Goal: Information Seeking & Learning: Check status

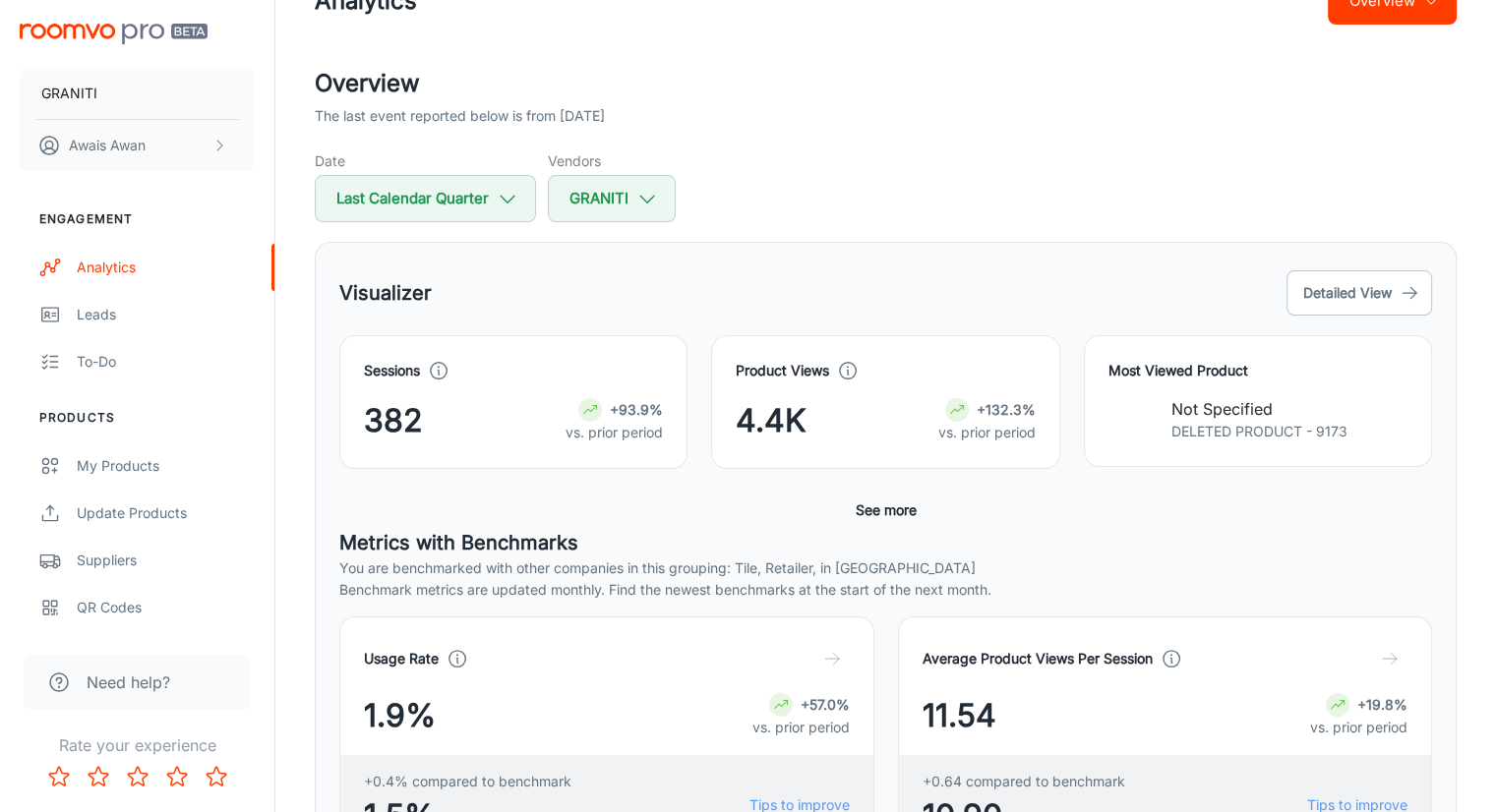
scroll to position [56, 0]
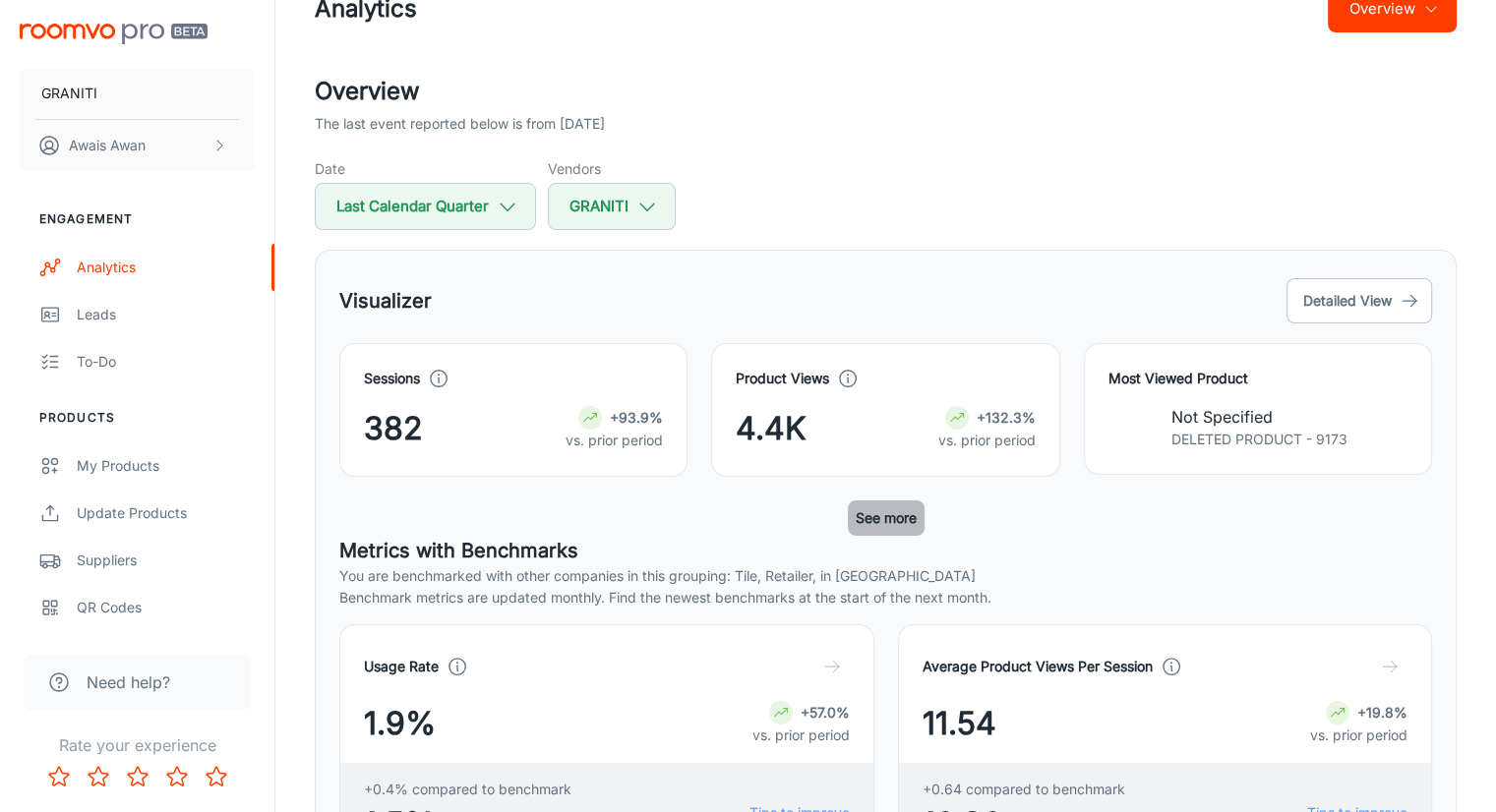
click at [882, 522] on button "See more" at bounding box center [886, 518] width 77 height 36
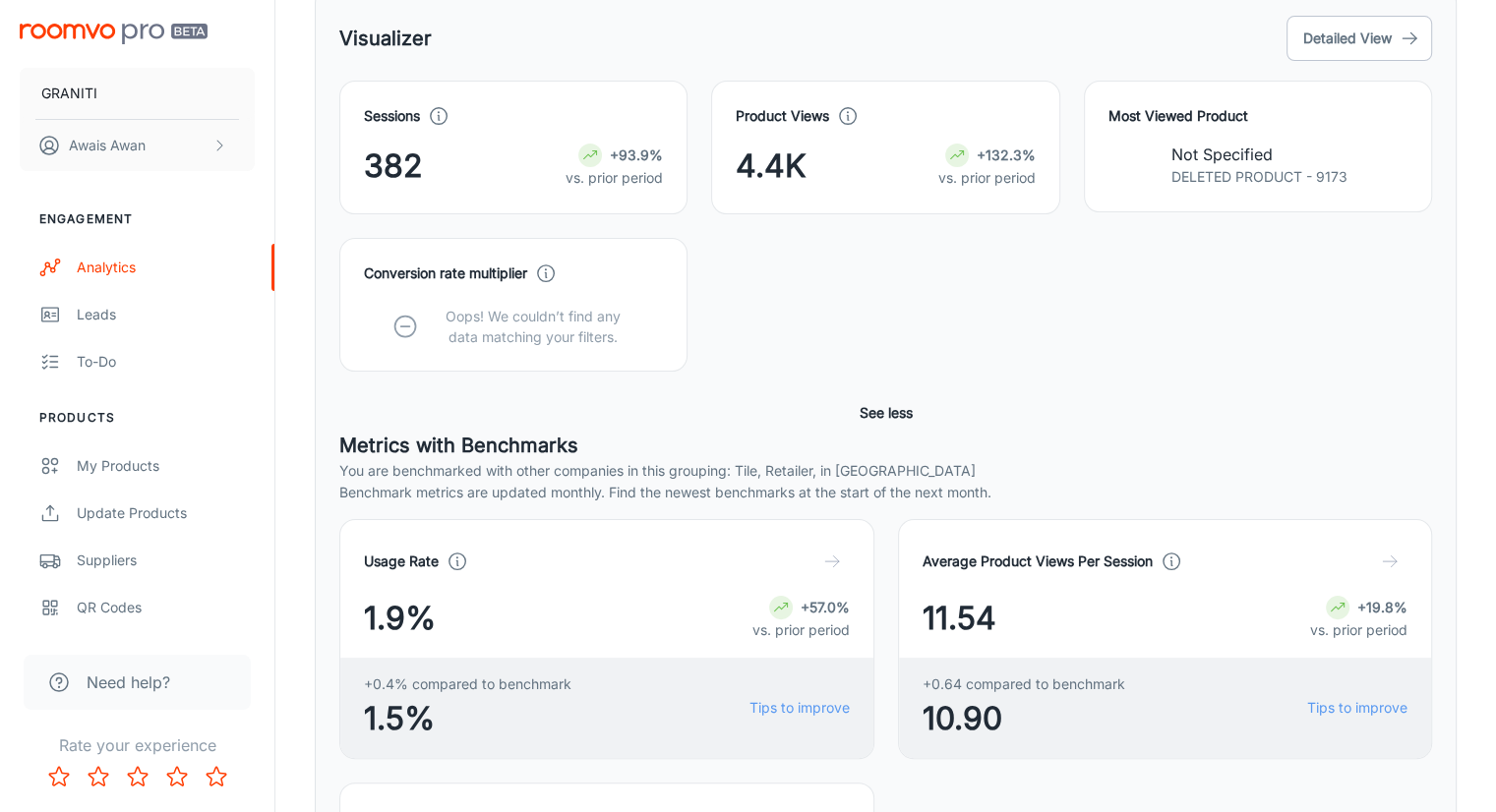
scroll to position [449, 0]
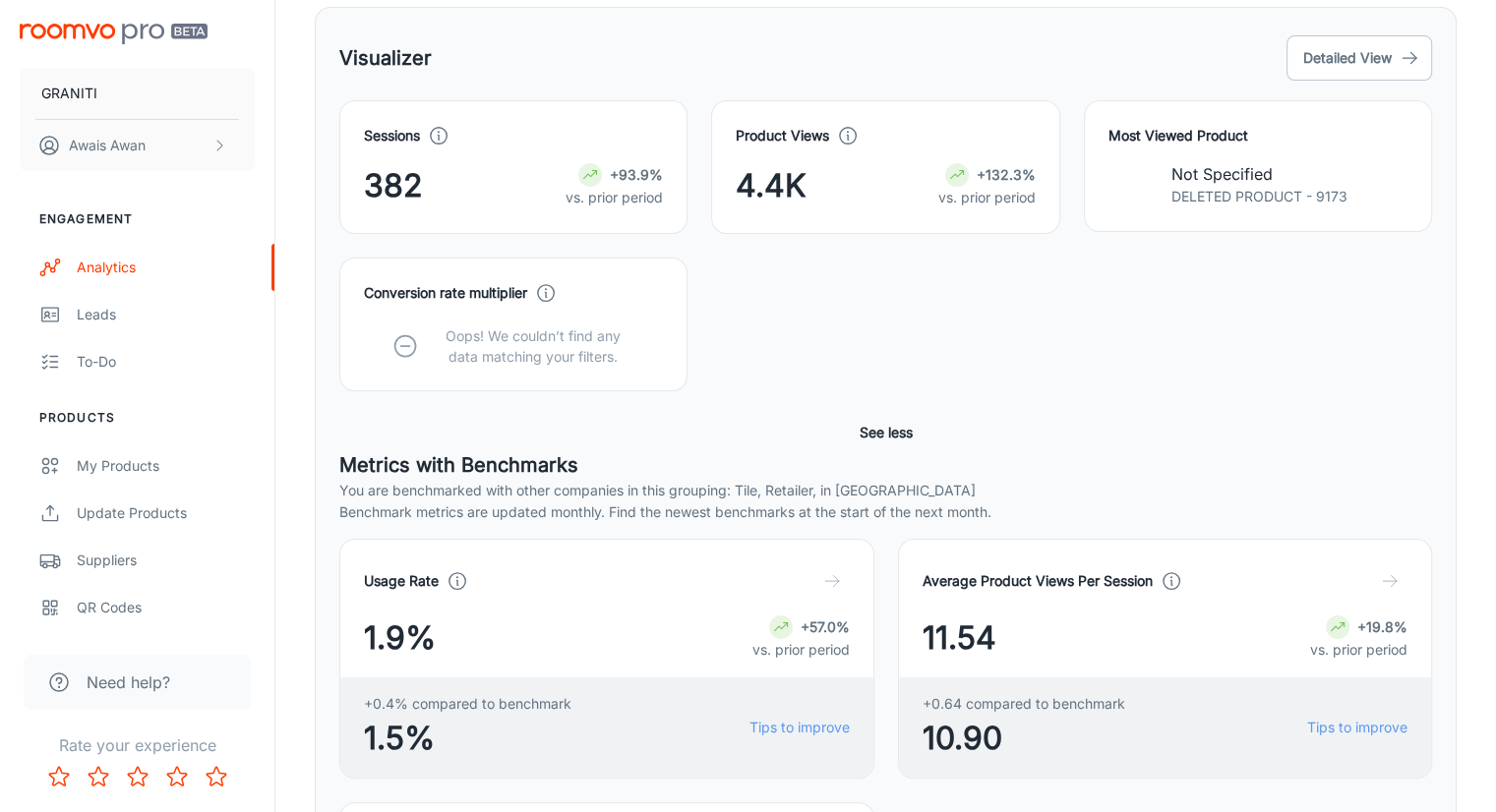
scroll to position [4, 0]
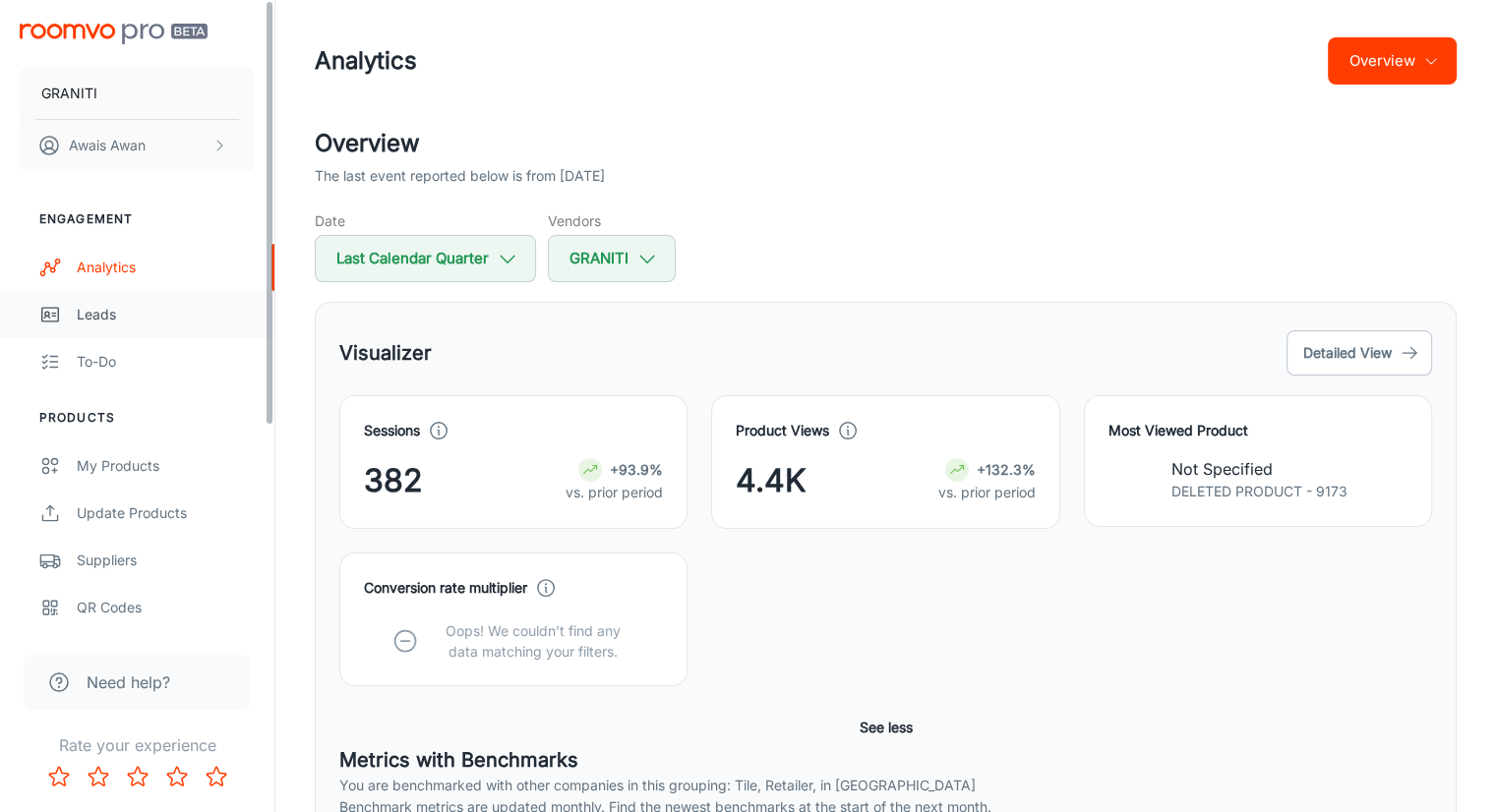
click at [112, 321] on div "Leads" at bounding box center [165, 315] width 178 height 22
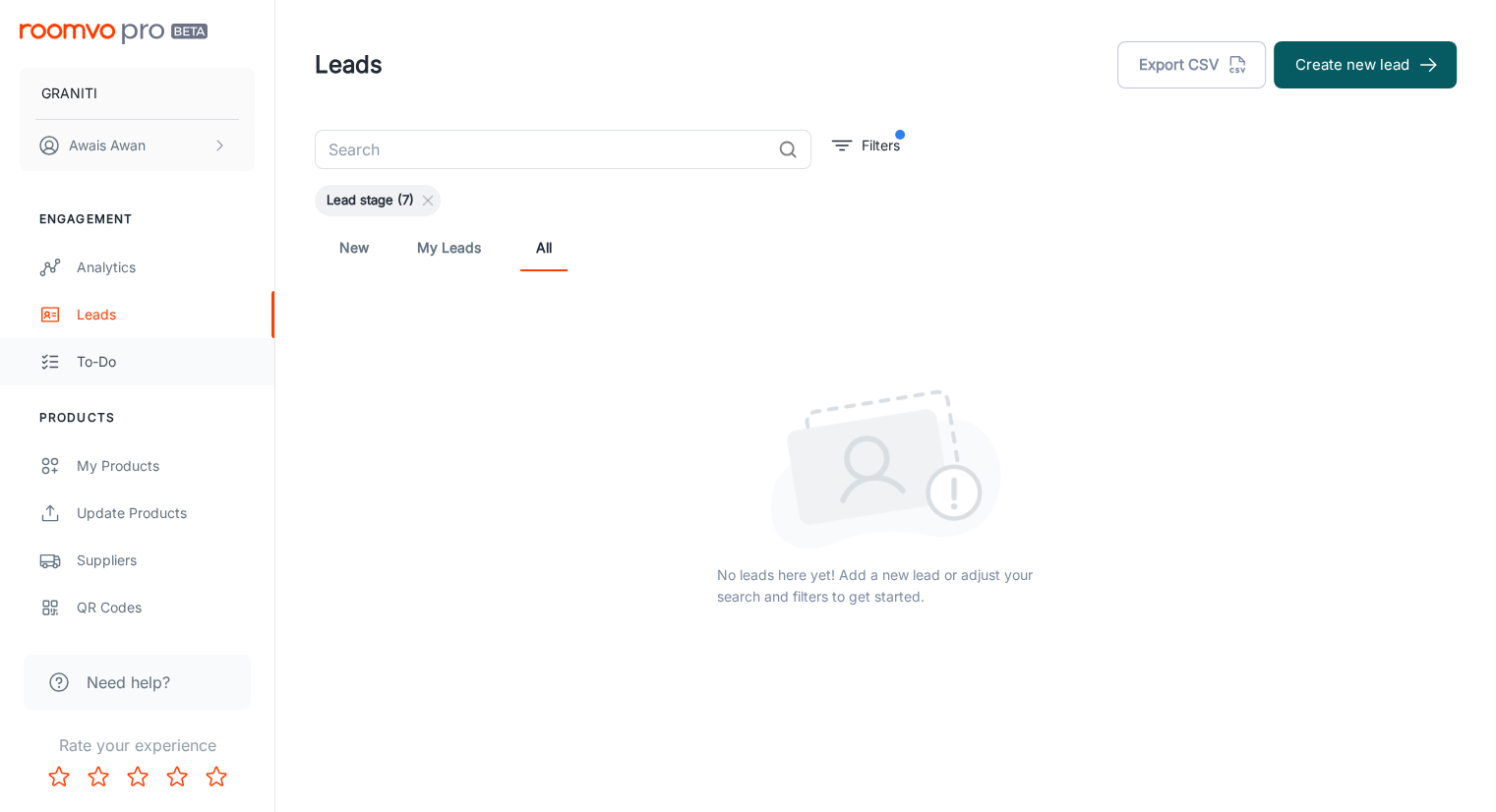
click at [134, 363] on div "To-do" at bounding box center [165, 362] width 178 height 22
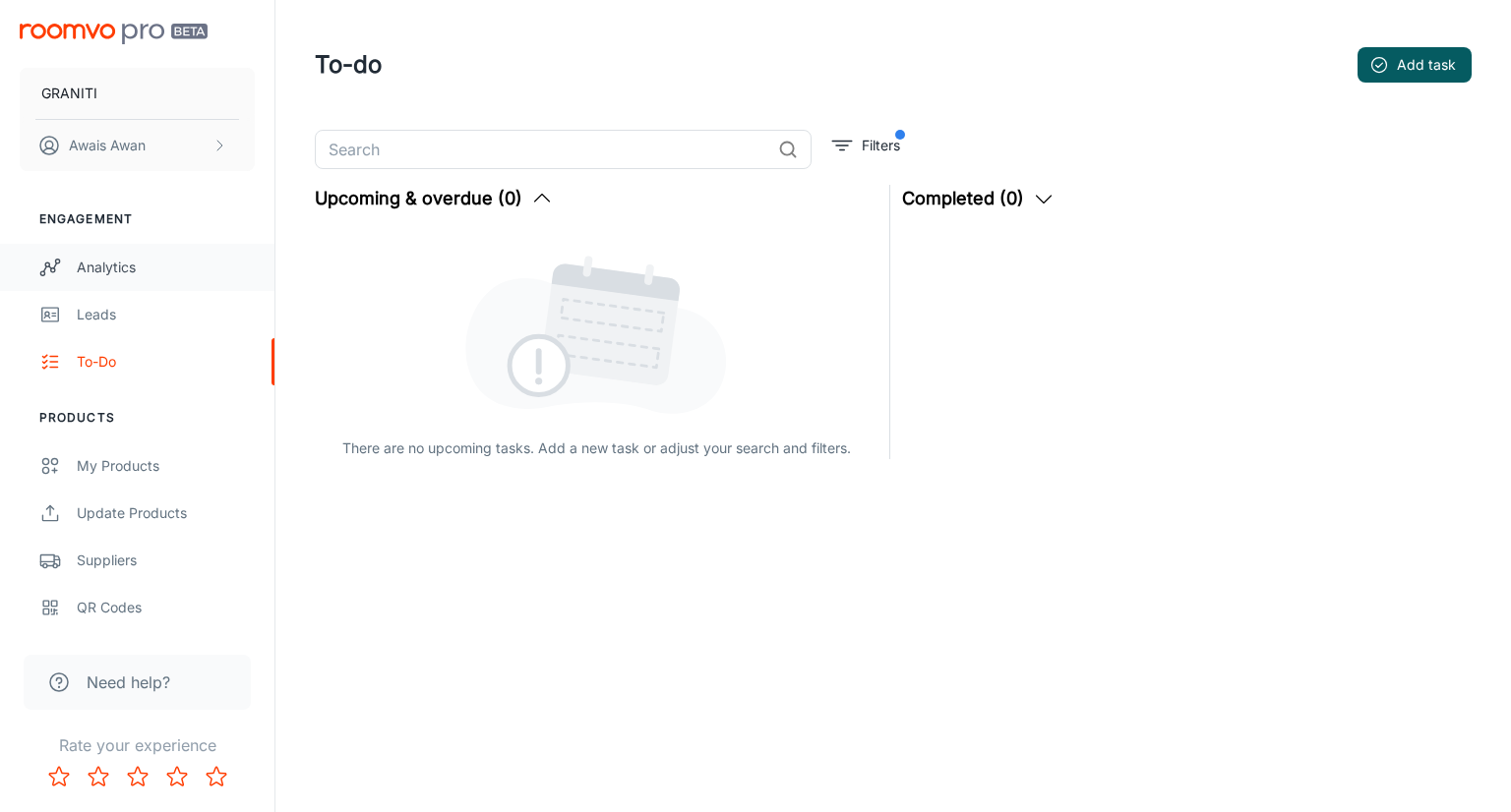
click at [145, 254] on link "Analytics" at bounding box center [137, 267] width 274 height 47
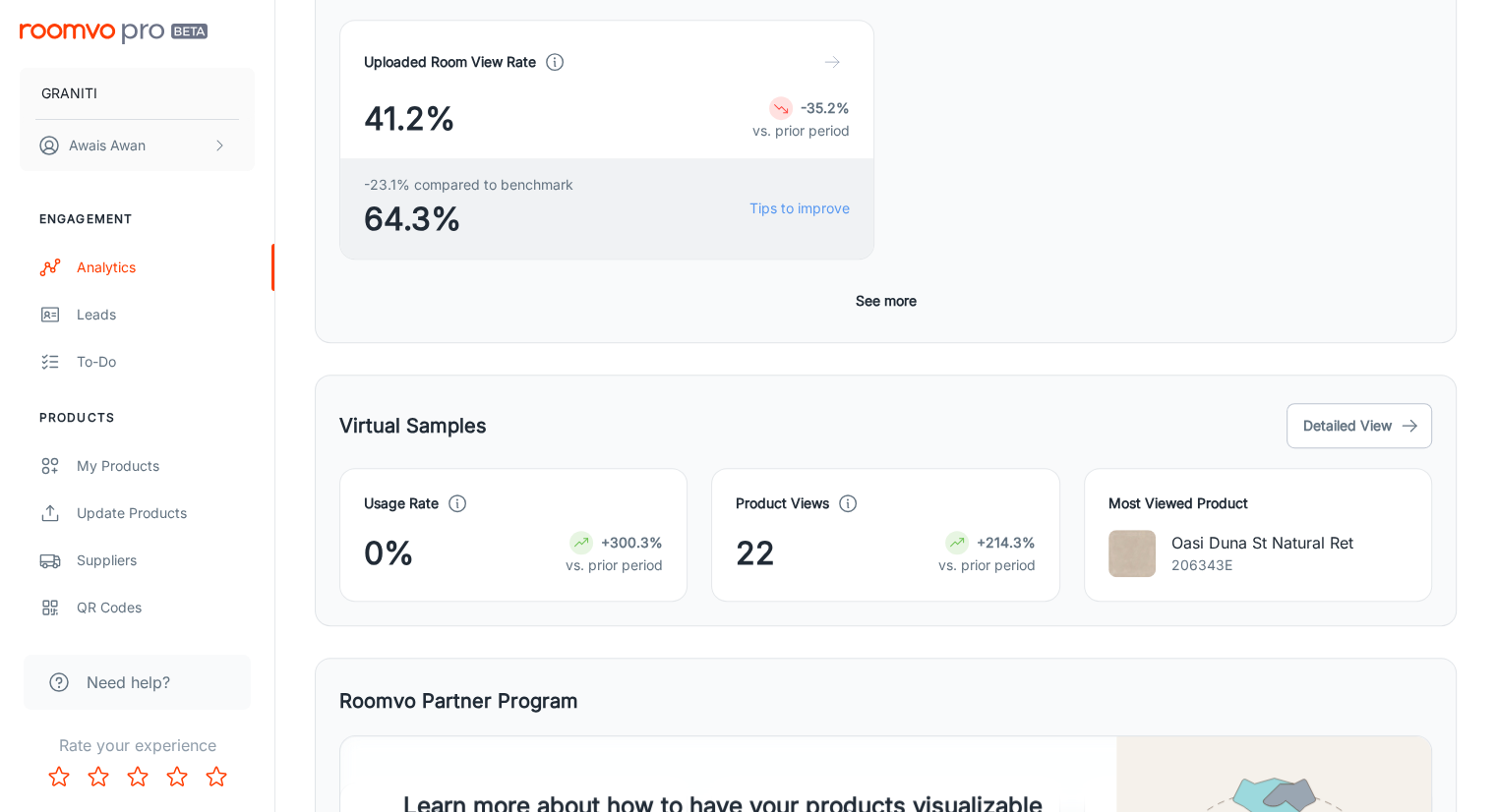
scroll to position [942, 0]
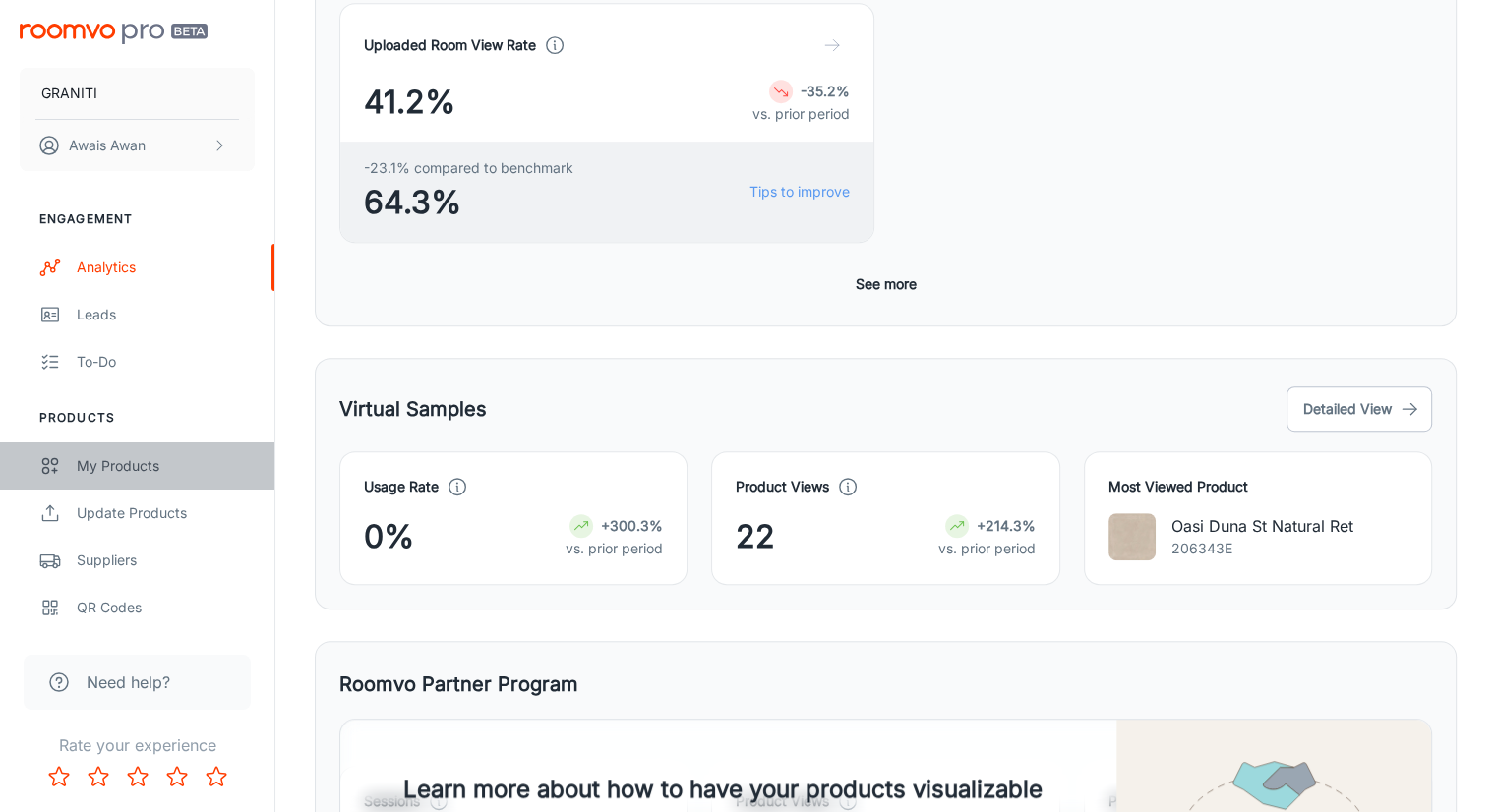
click at [142, 465] on div "My Products" at bounding box center [165, 466] width 178 height 22
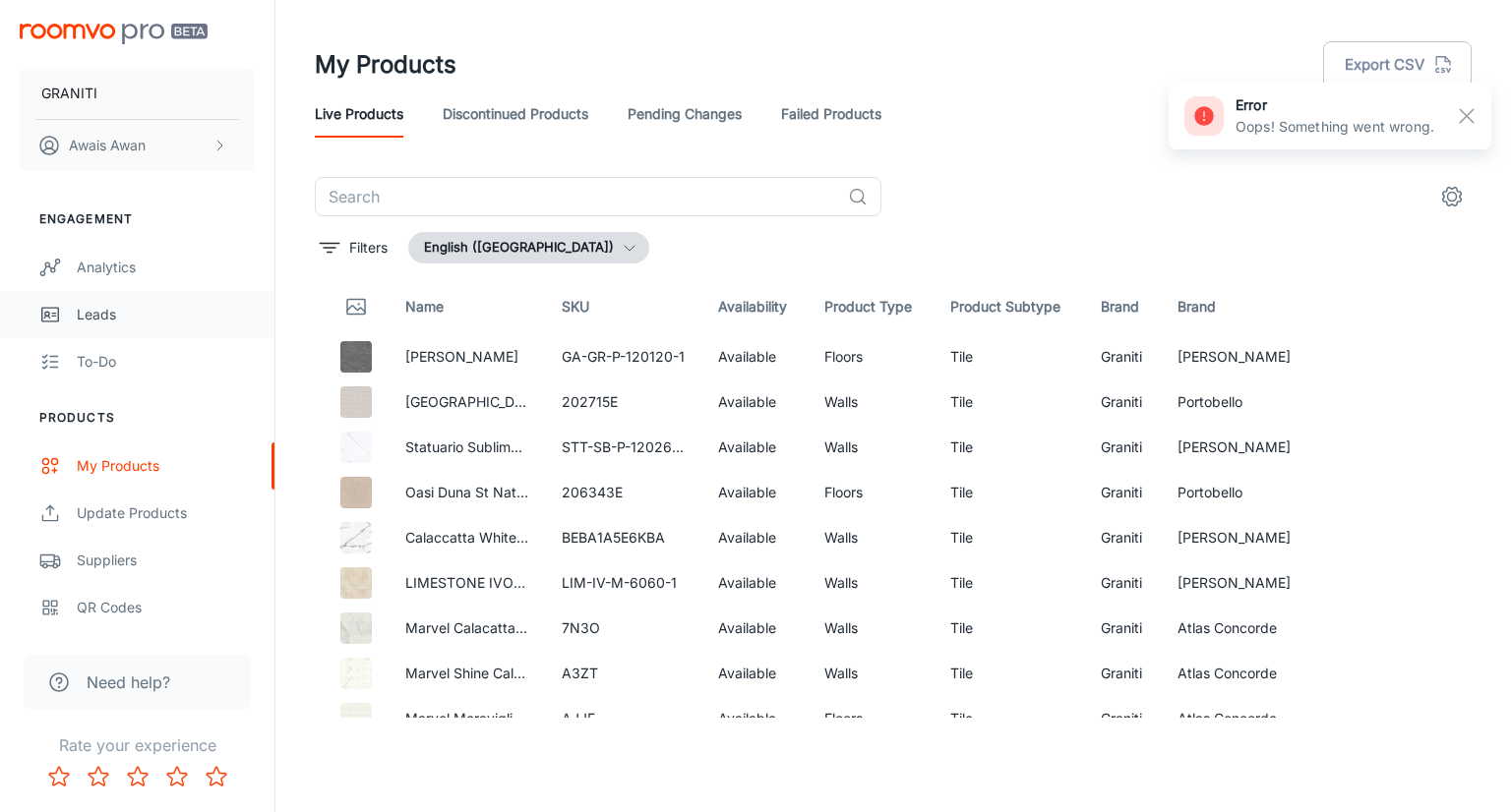
click at [113, 309] on div "Leads" at bounding box center [165, 315] width 178 height 22
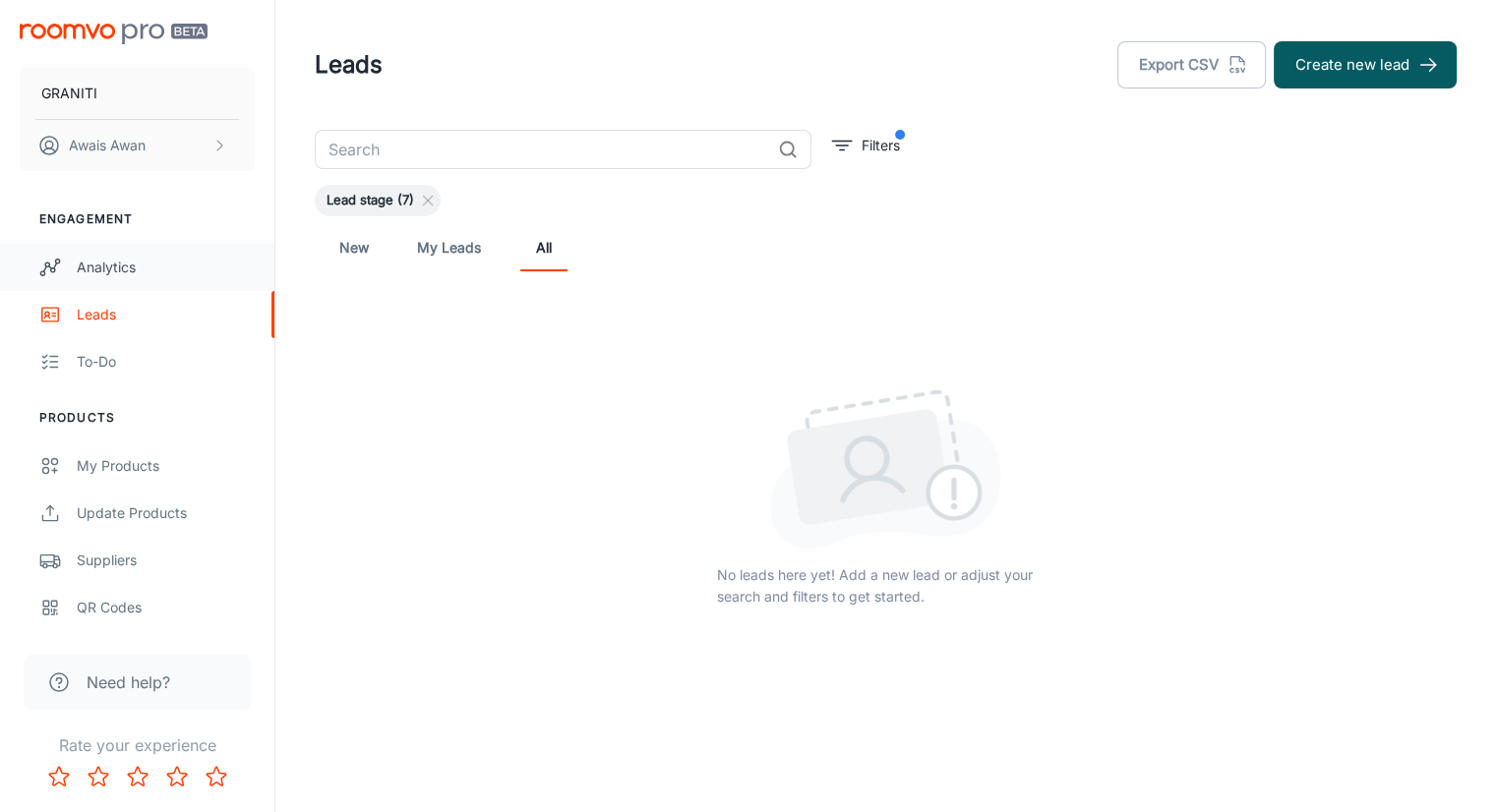
click at [138, 279] on link "Analytics" at bounding box center [137, 267] width 274 height 47
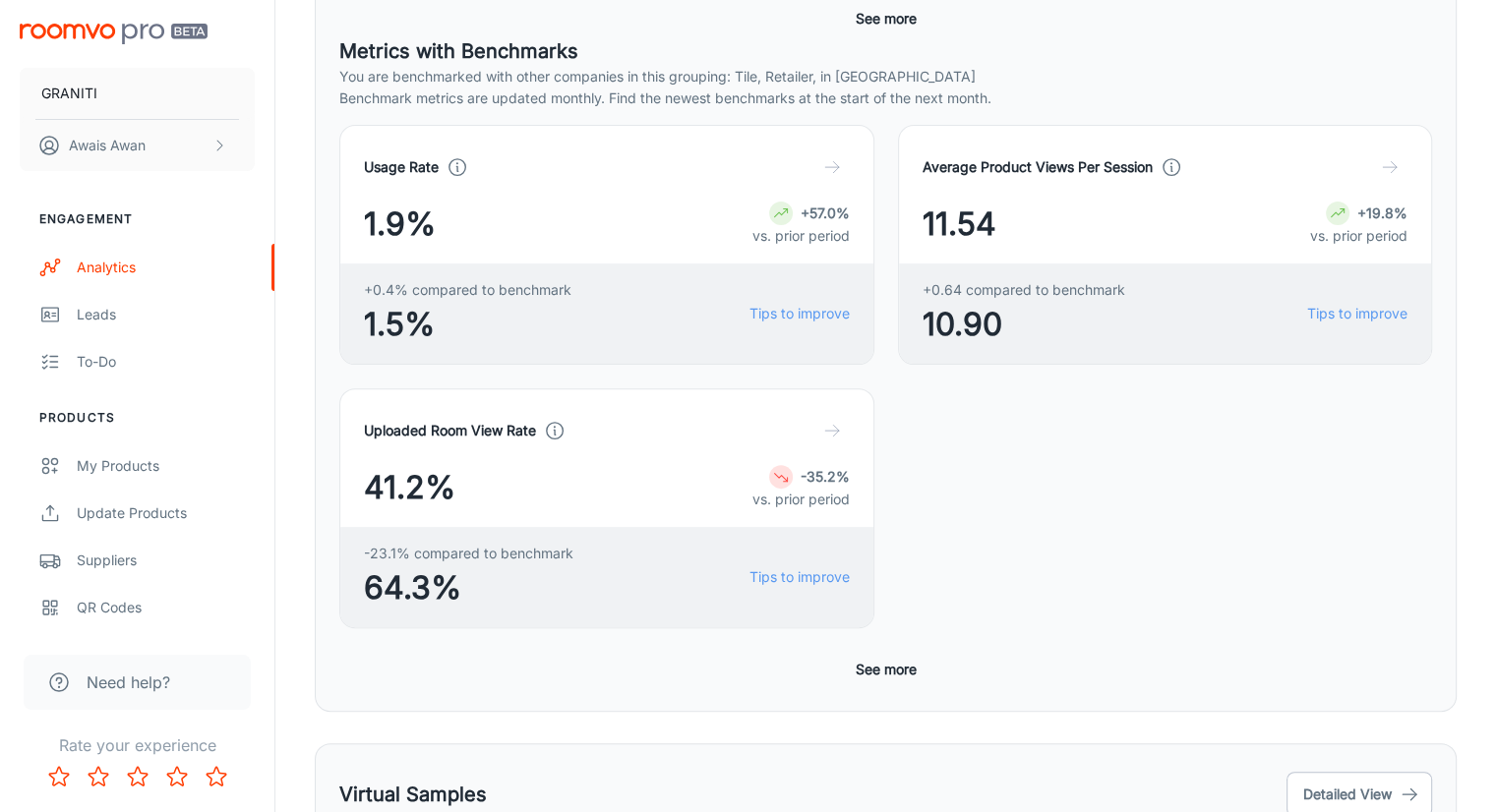
scroll to position [590, 0]
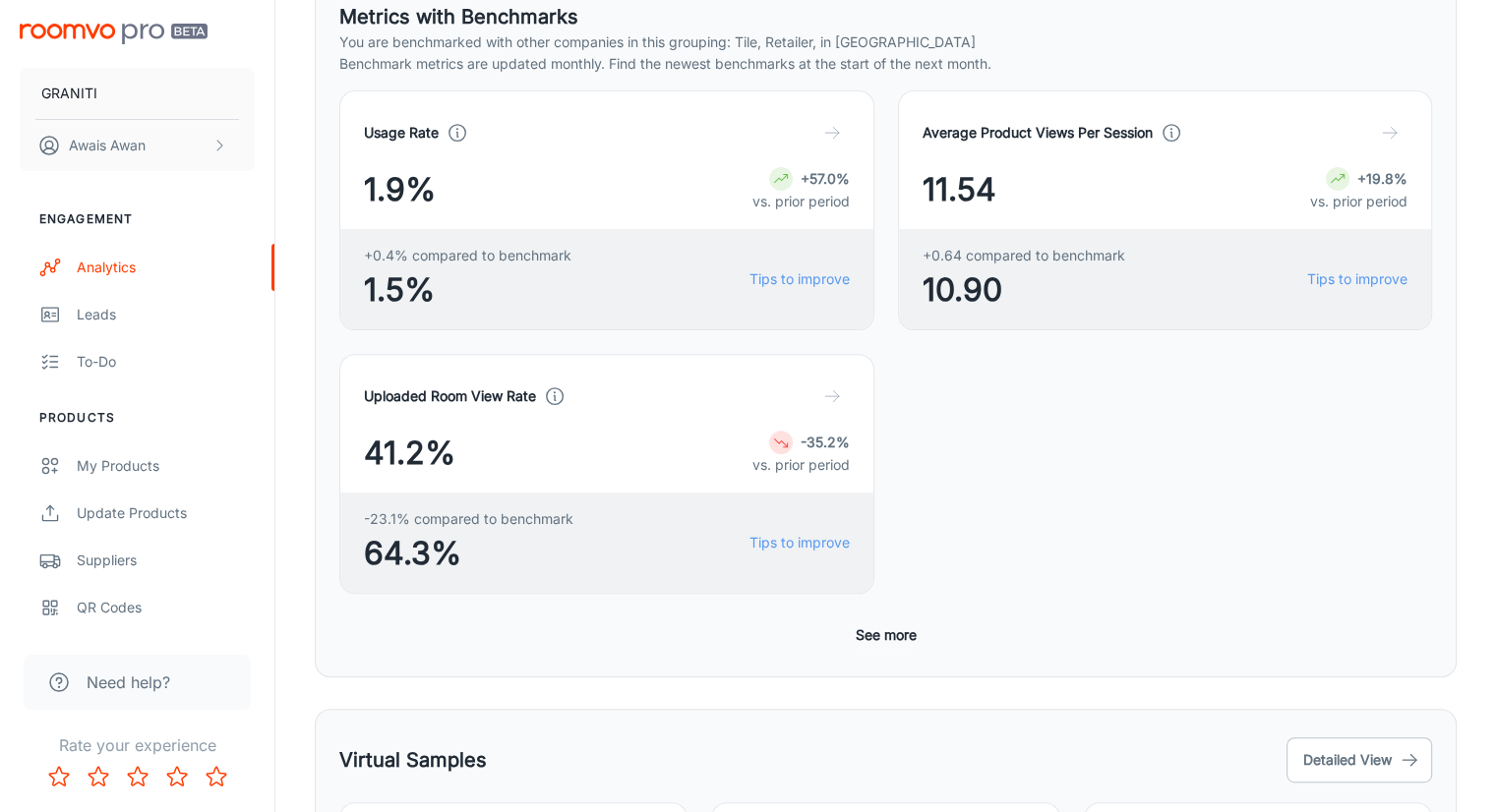
click at [913, 618] on button "See more" at bounding box center [886, 636] width 77 height 36
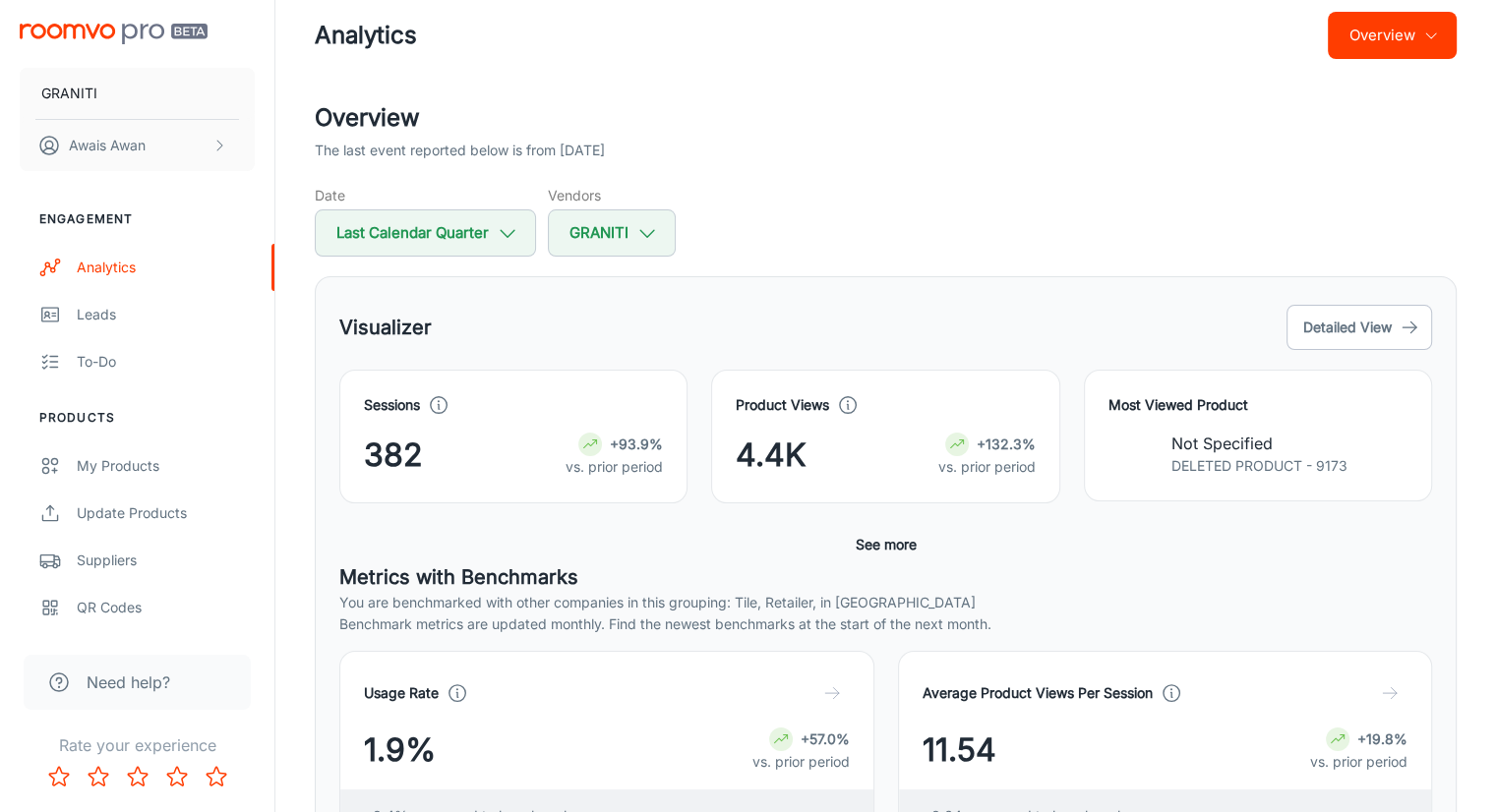
scroll to position [0, 0]
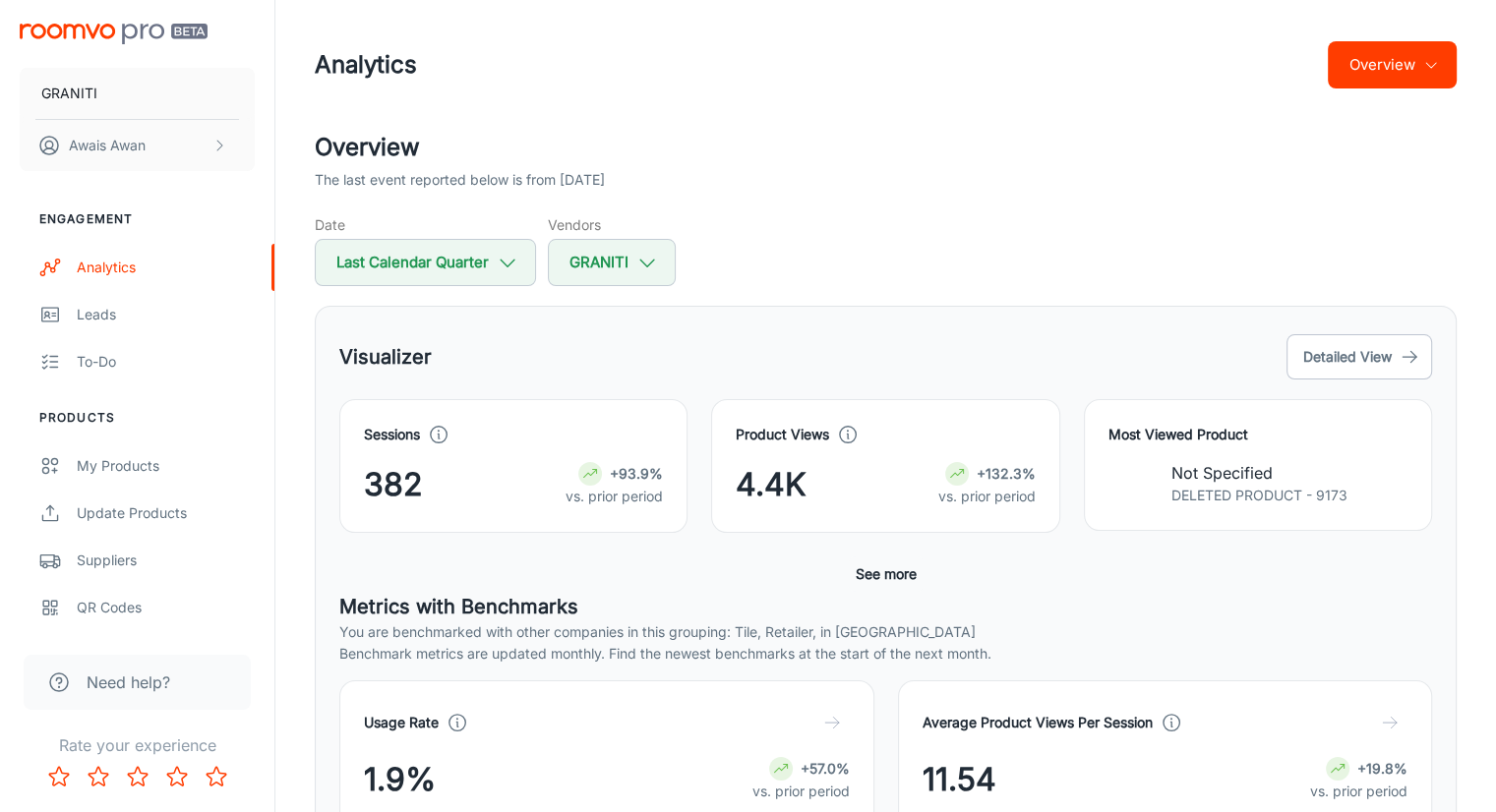
click at [877, 574] on button "See more" at bounding box center [886, 575] width 77 height 36
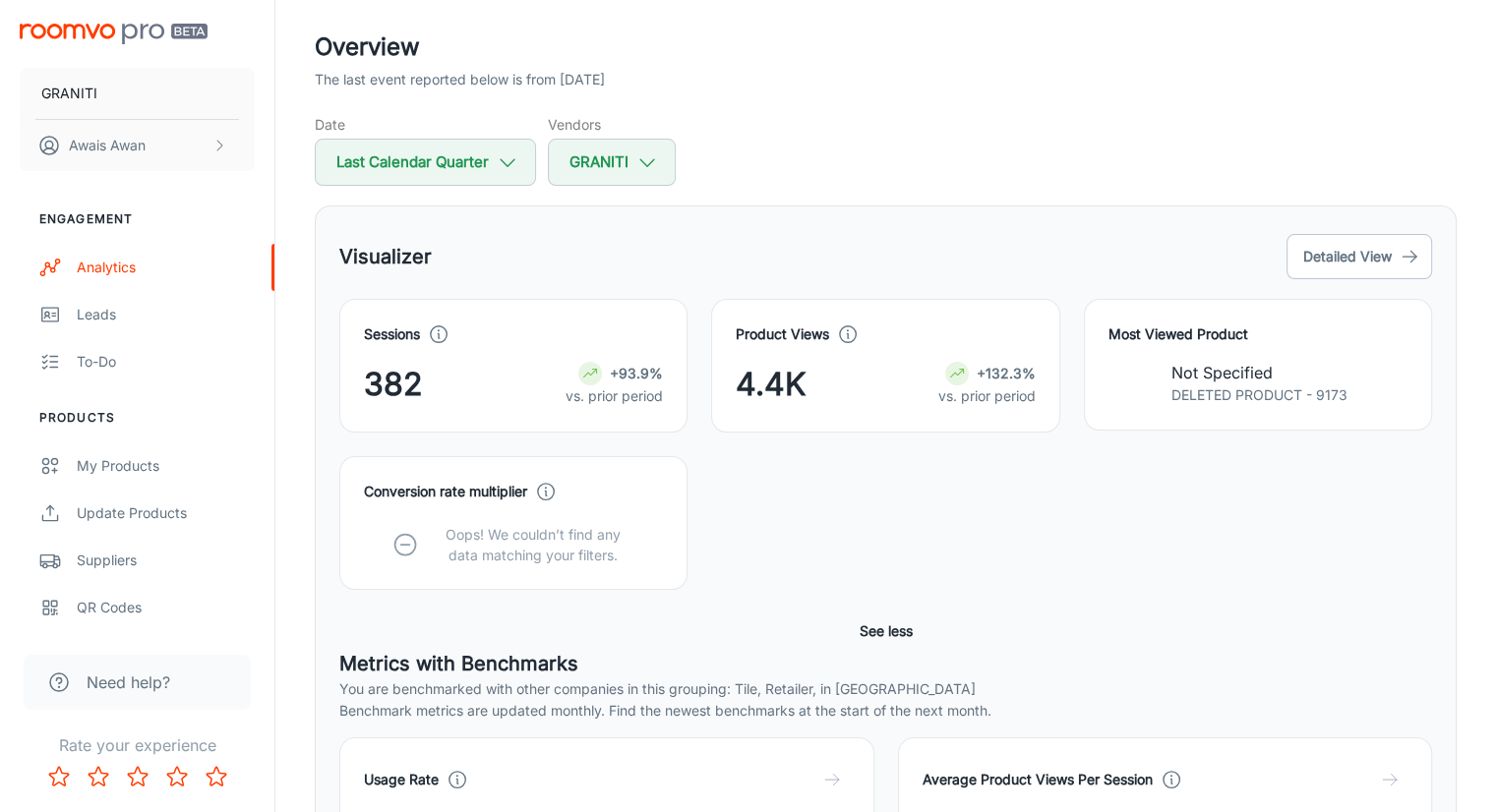
scroll to position [99, 0]
click at [1338, 263] on button "Detailed View" at bounding box center [1359, 258] width 146 height 45
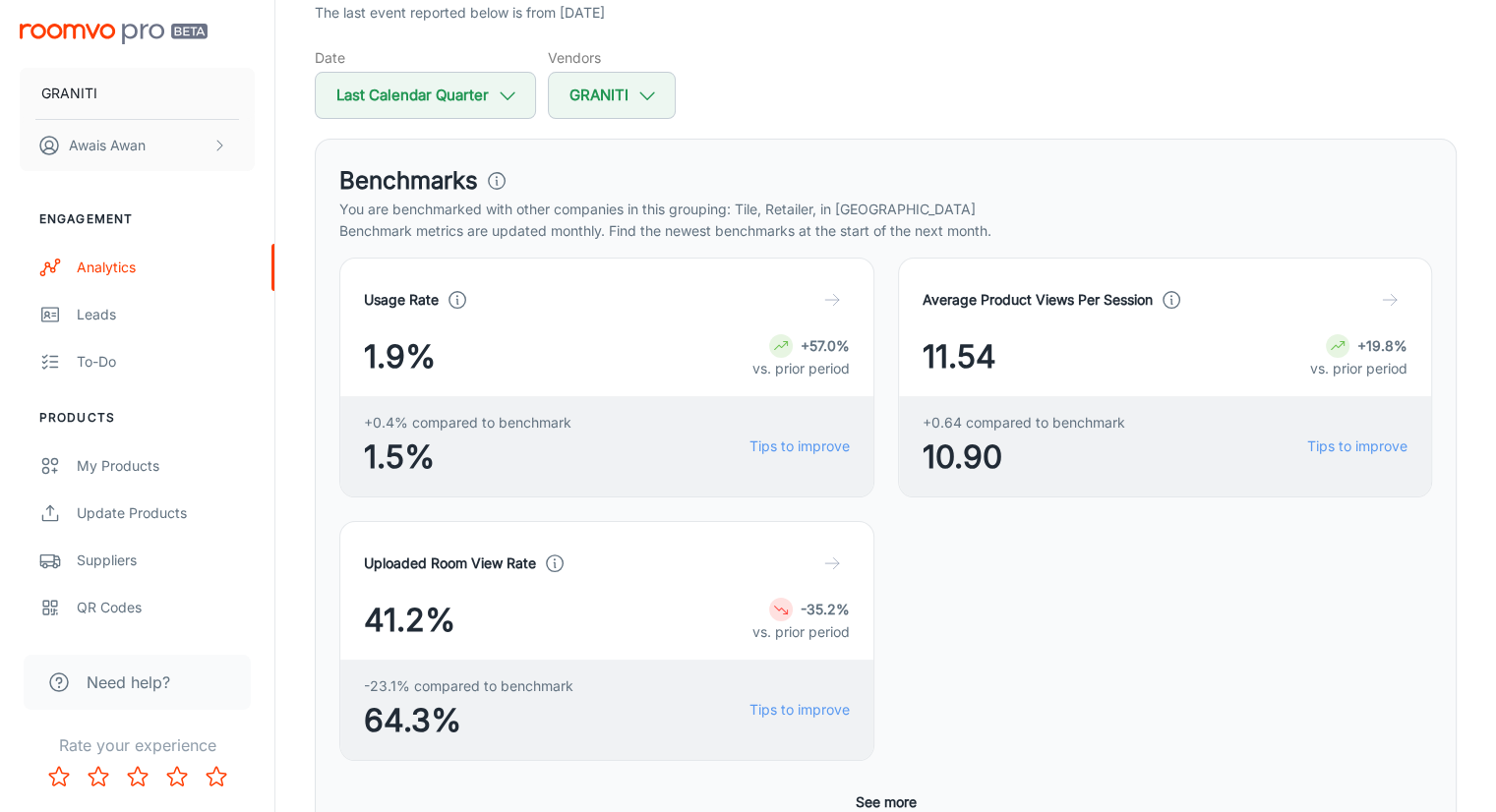
scroll to position [394, 0]
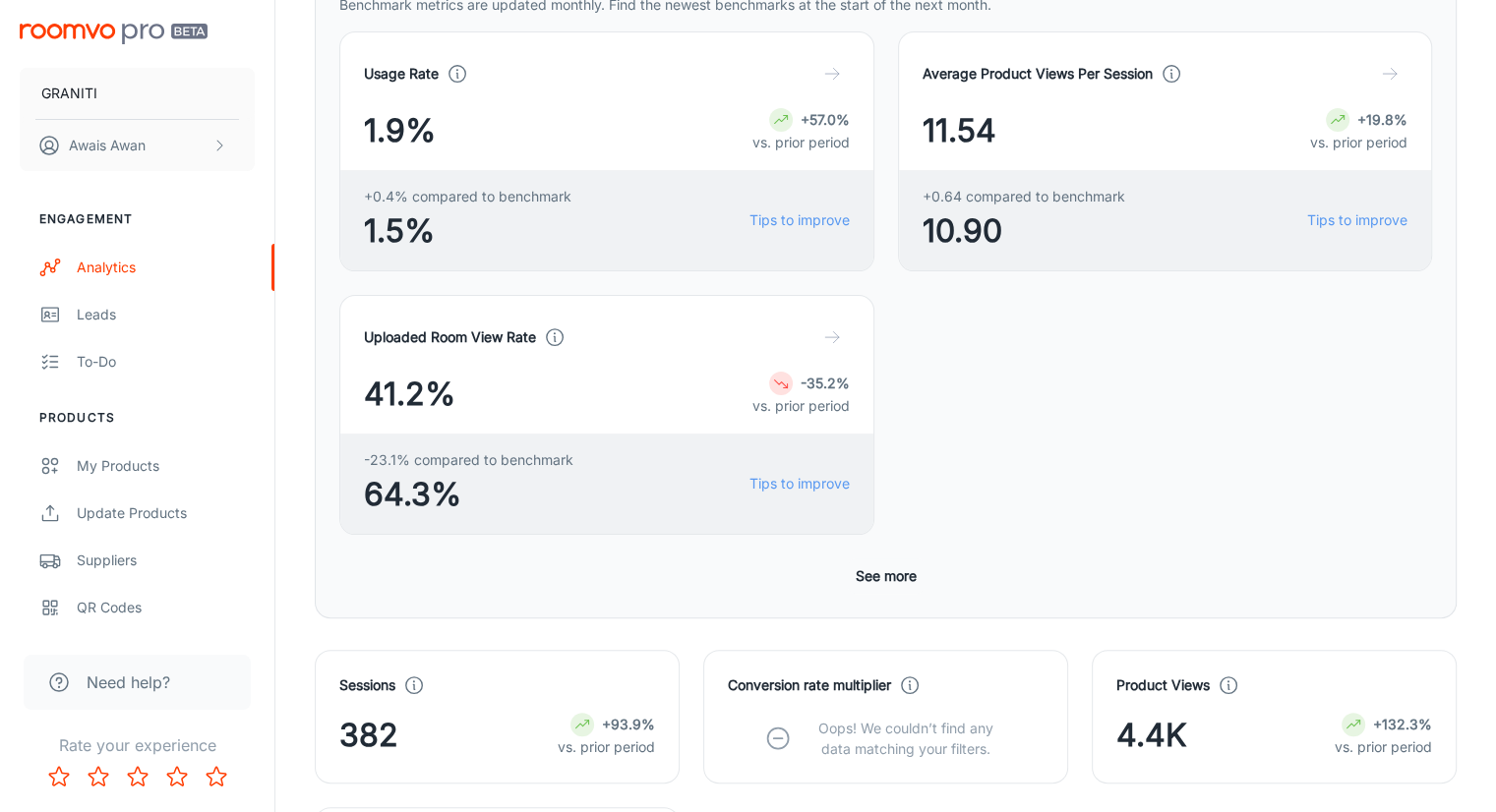
click at [891, 559] on button "See more" at bounding box center [886, 577] width 77 height 36
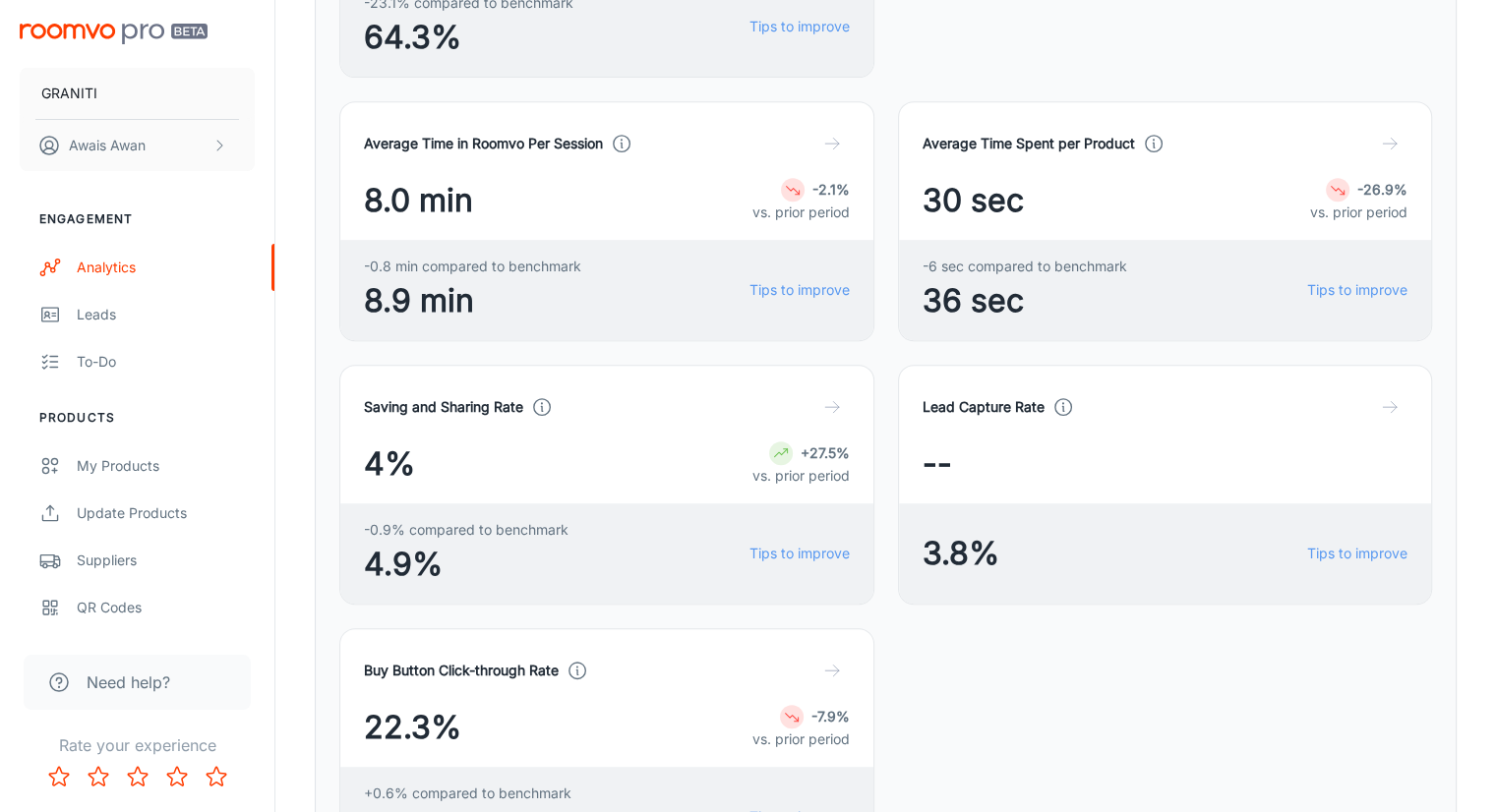
scroll to position [983, 0]
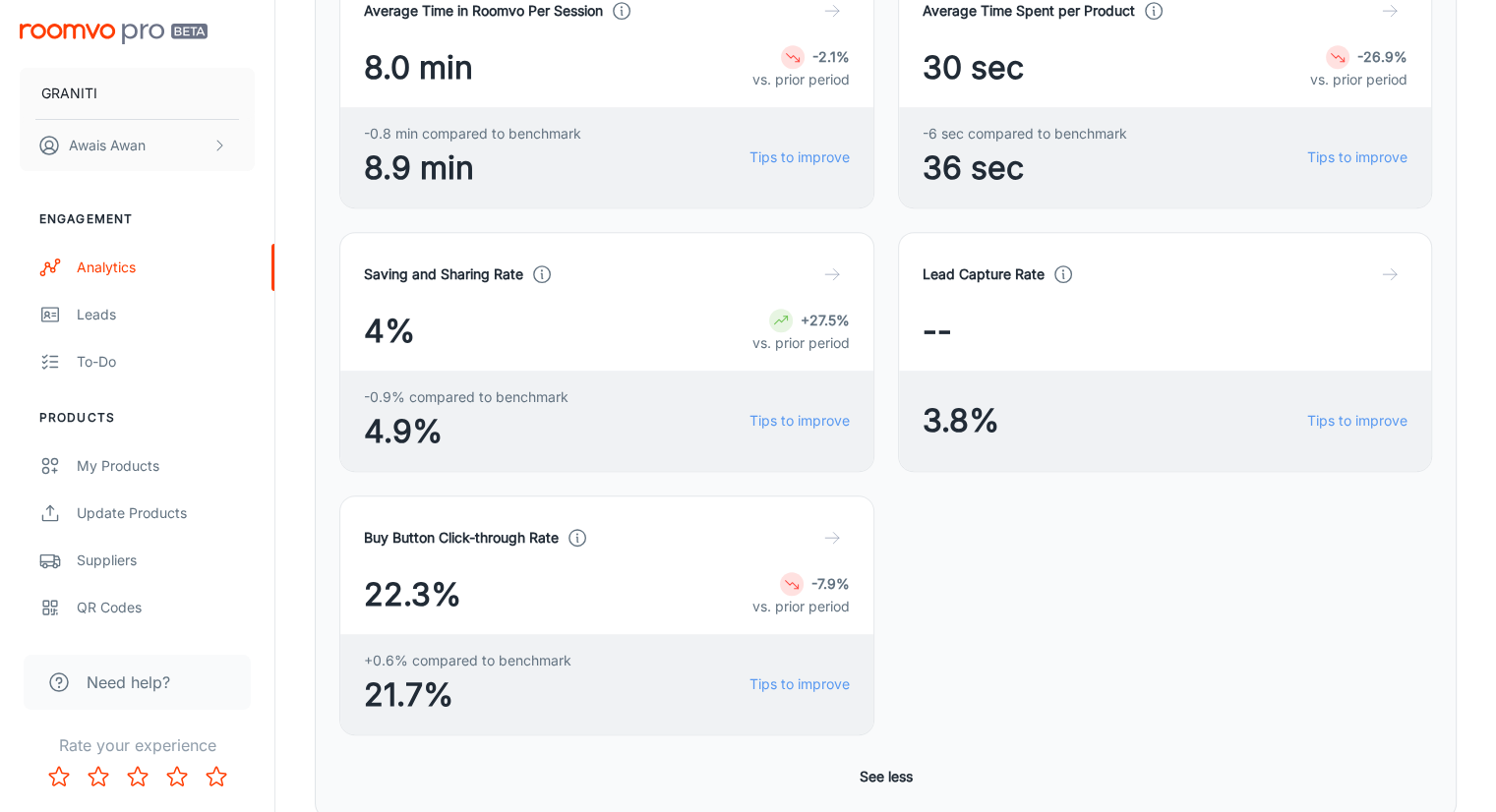
copy p "9173"
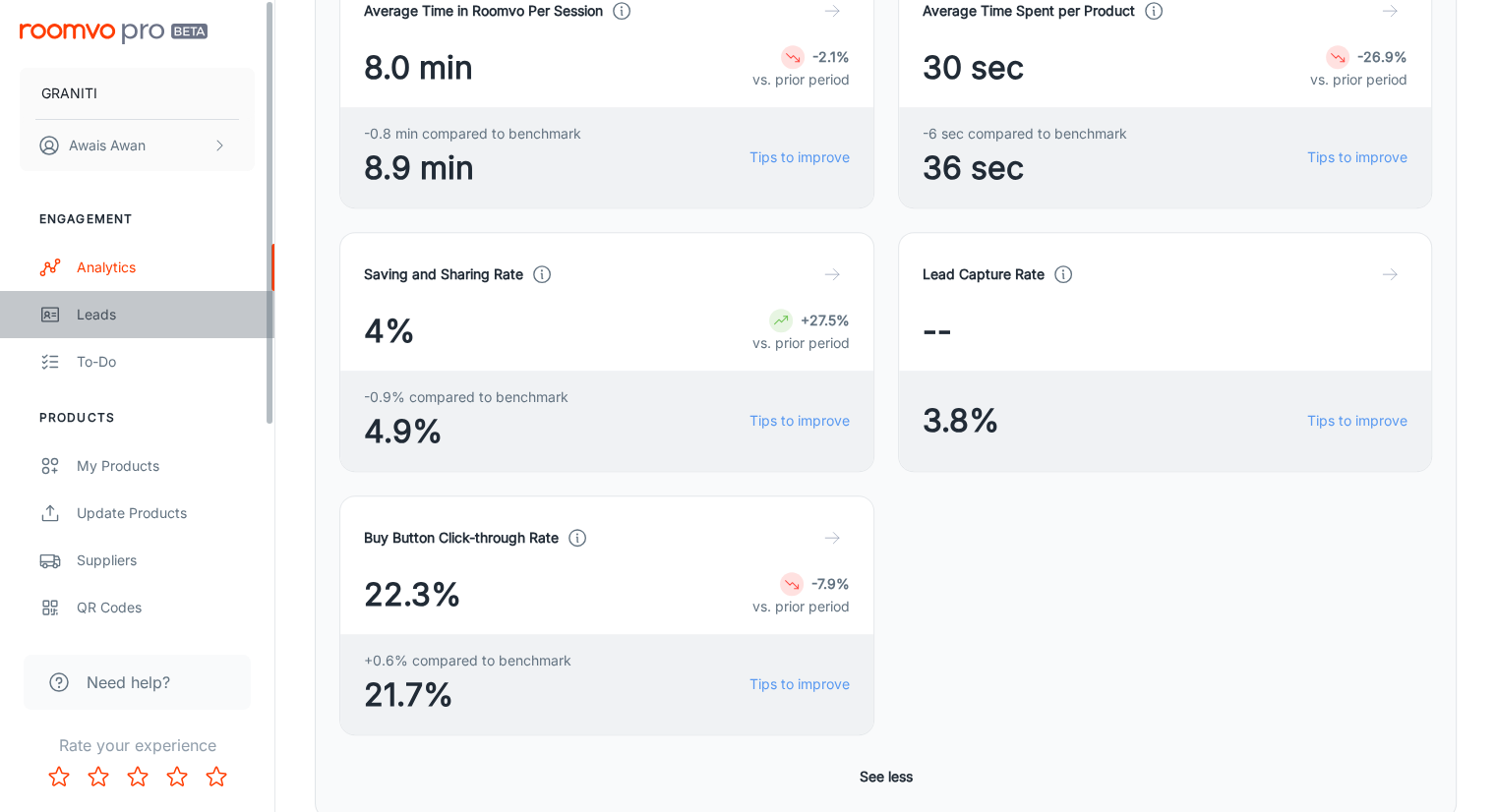
click at [148, 309] on div "Leads" at bounding box center [165, 315] width 178 height 22
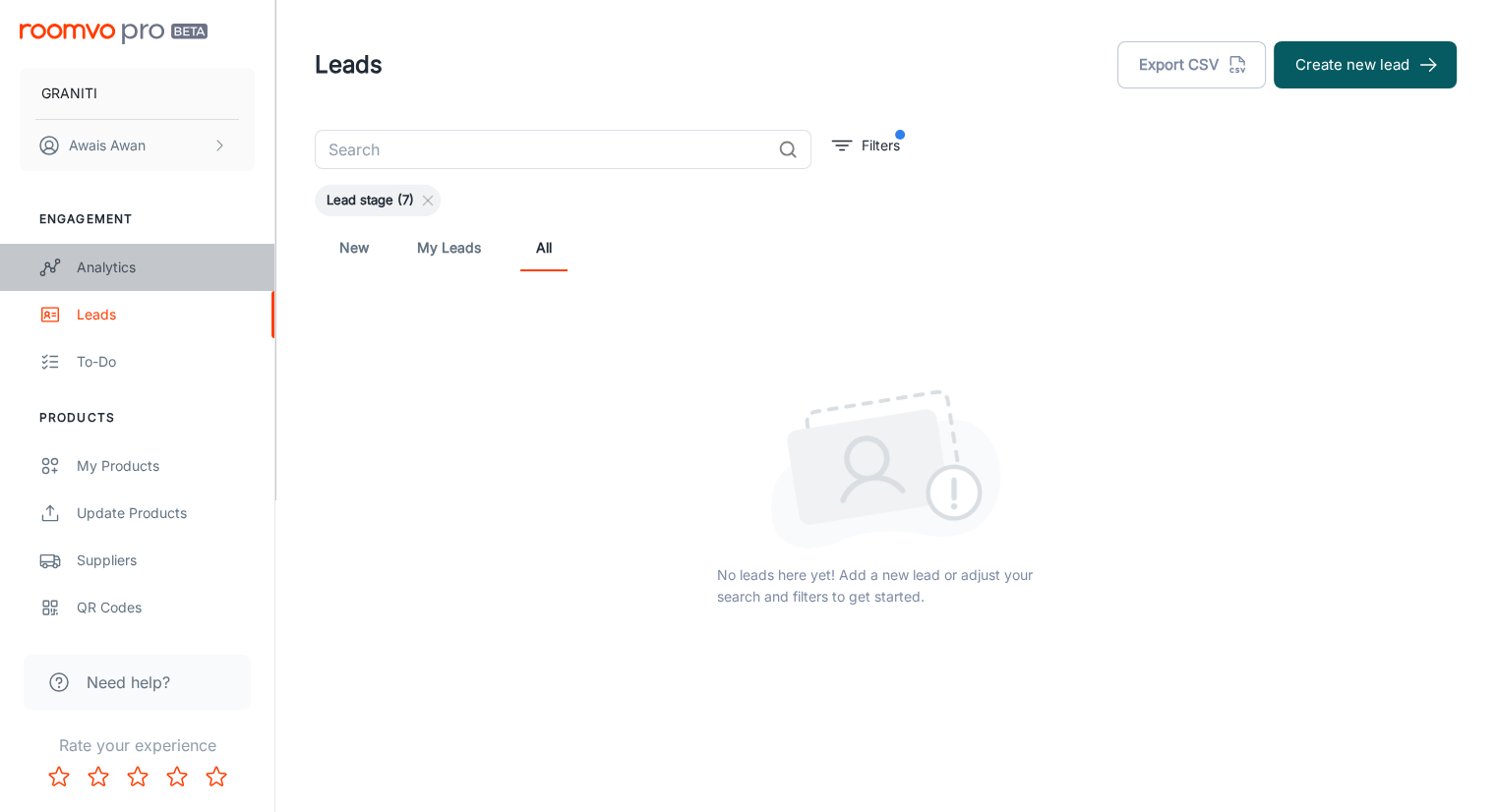
click at [108, 284] on link "Analytics" at bounding box center [137, 267] width 274 height 47
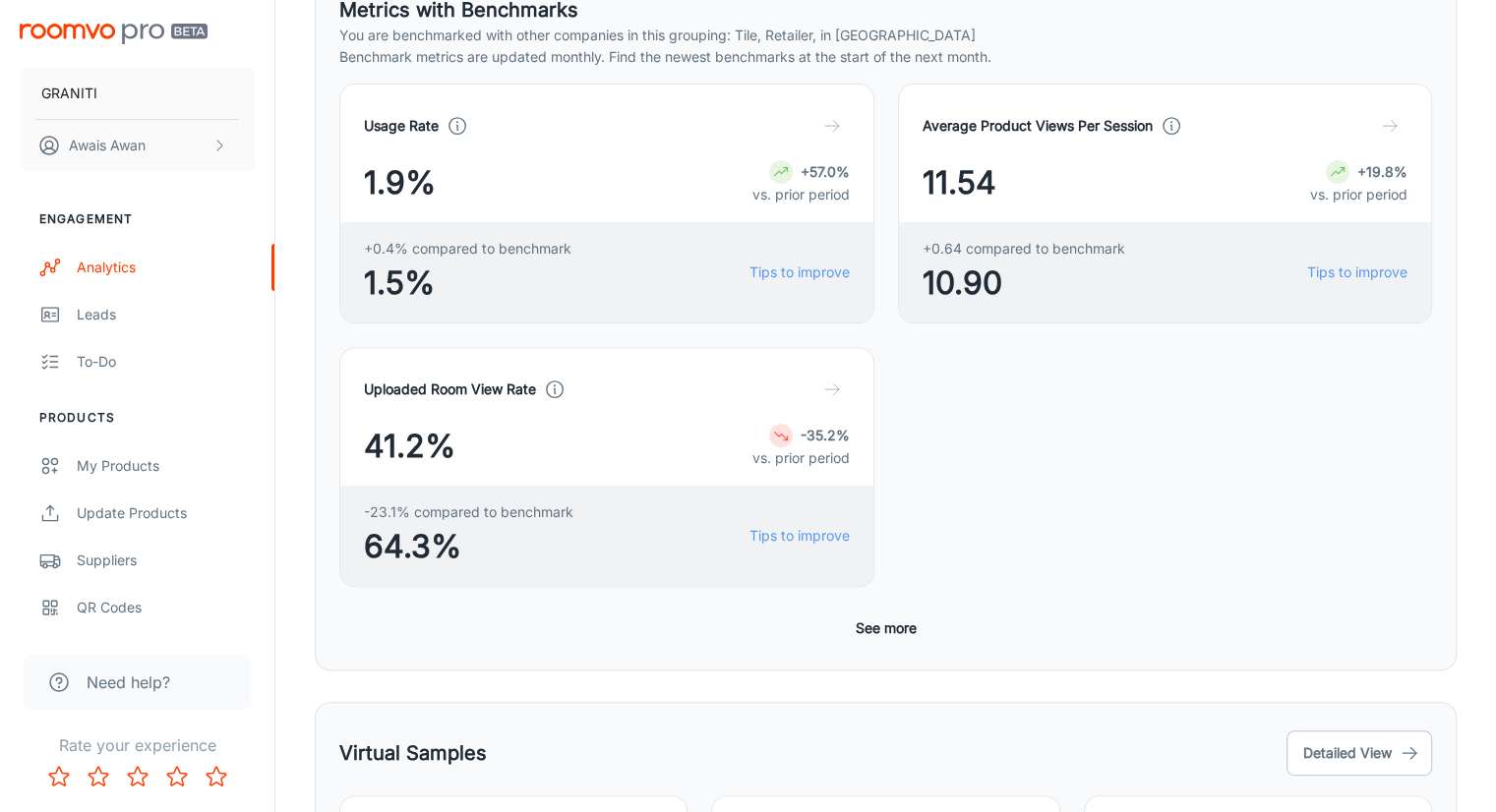
scroll to position [598, 0]
click at [877, 610] on button "See more" at bounding box center [886, 628] width 77 height 36
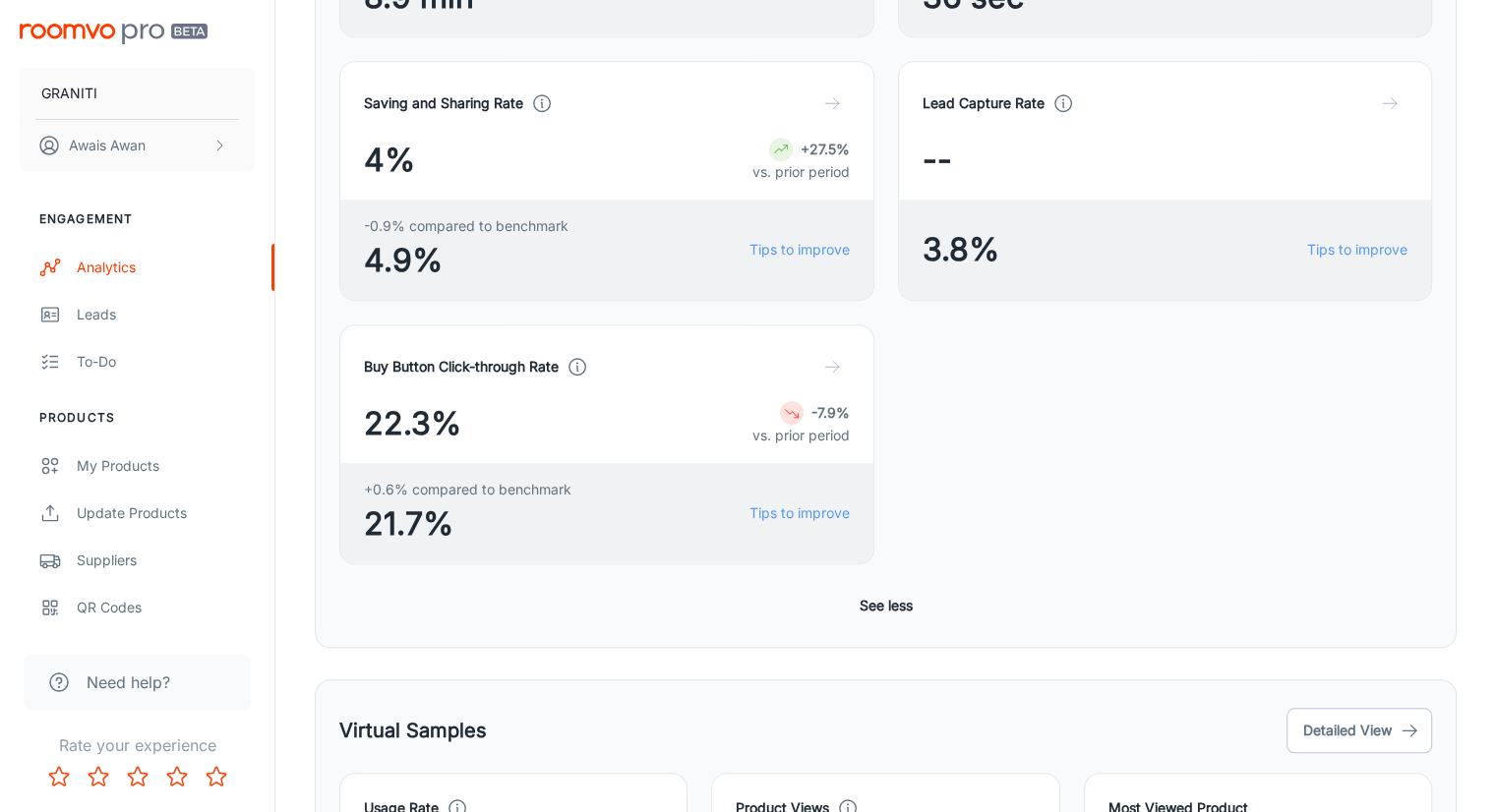
scroll to position [1518, 0]
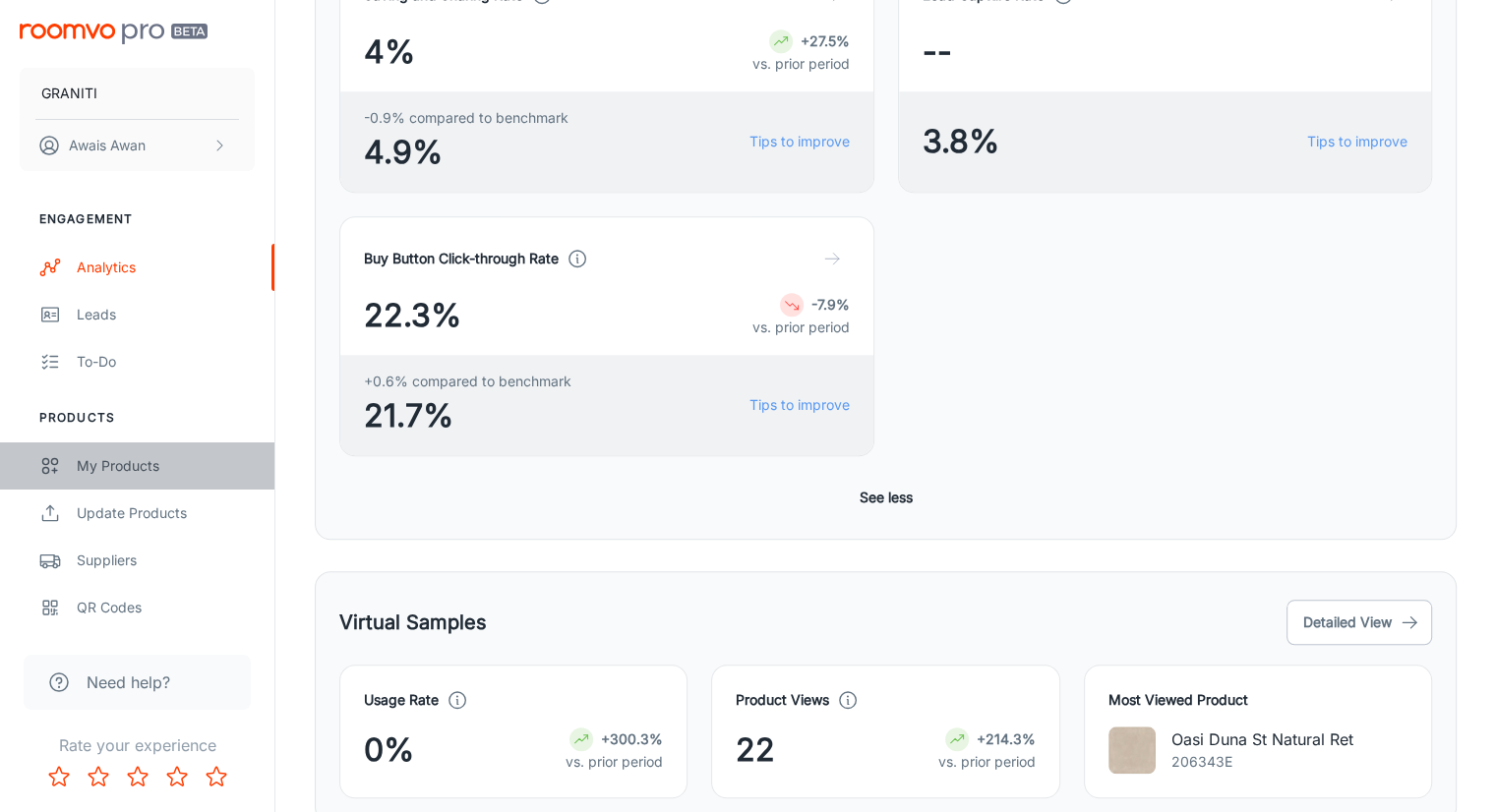
click at [133, 453] on link "My Products" at bounding box center [137, 465] width 274 height 47
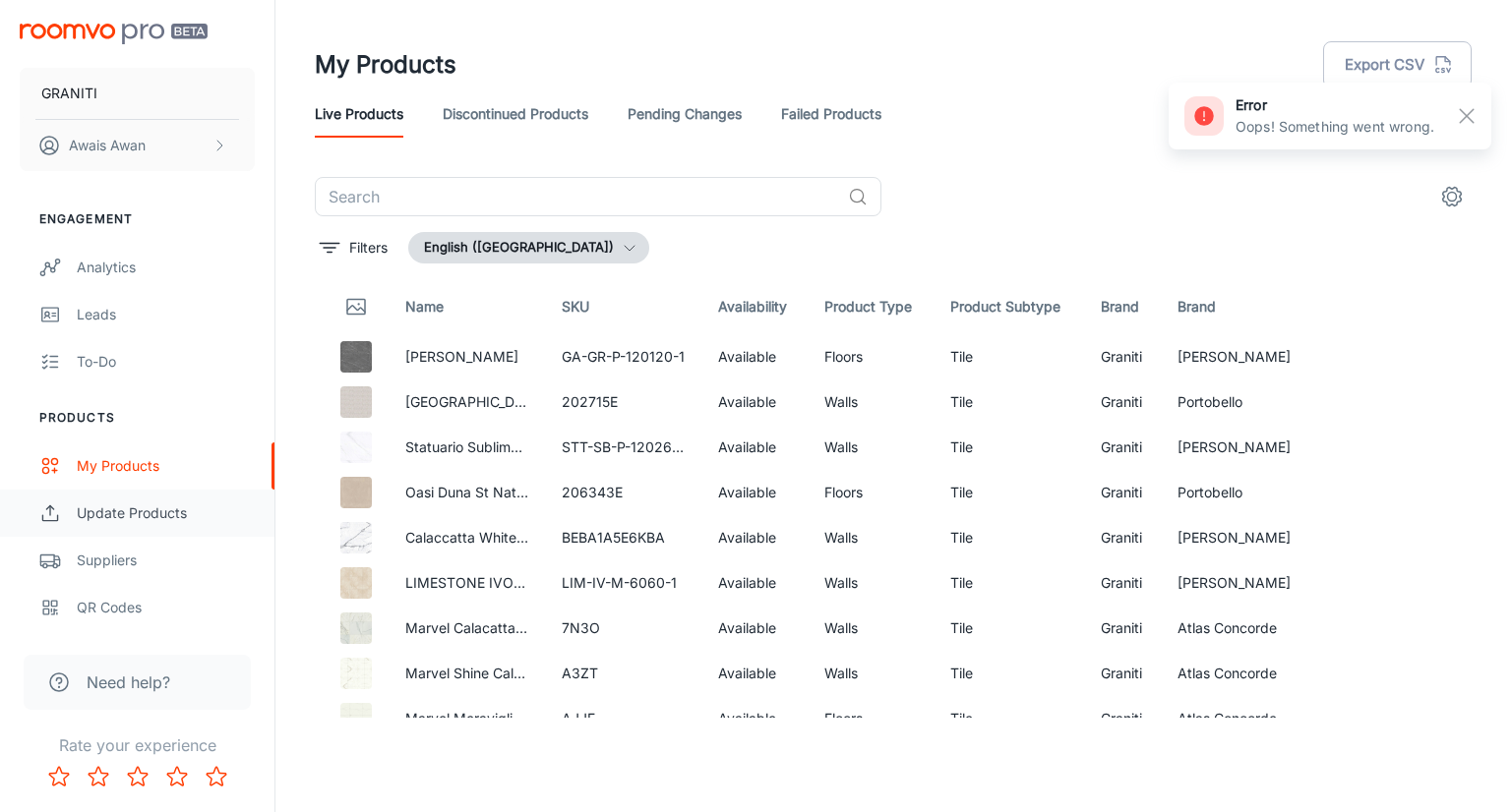
click at [104, 516] on div "Update Products" at bounding box center [165, 513] width 178 height 22
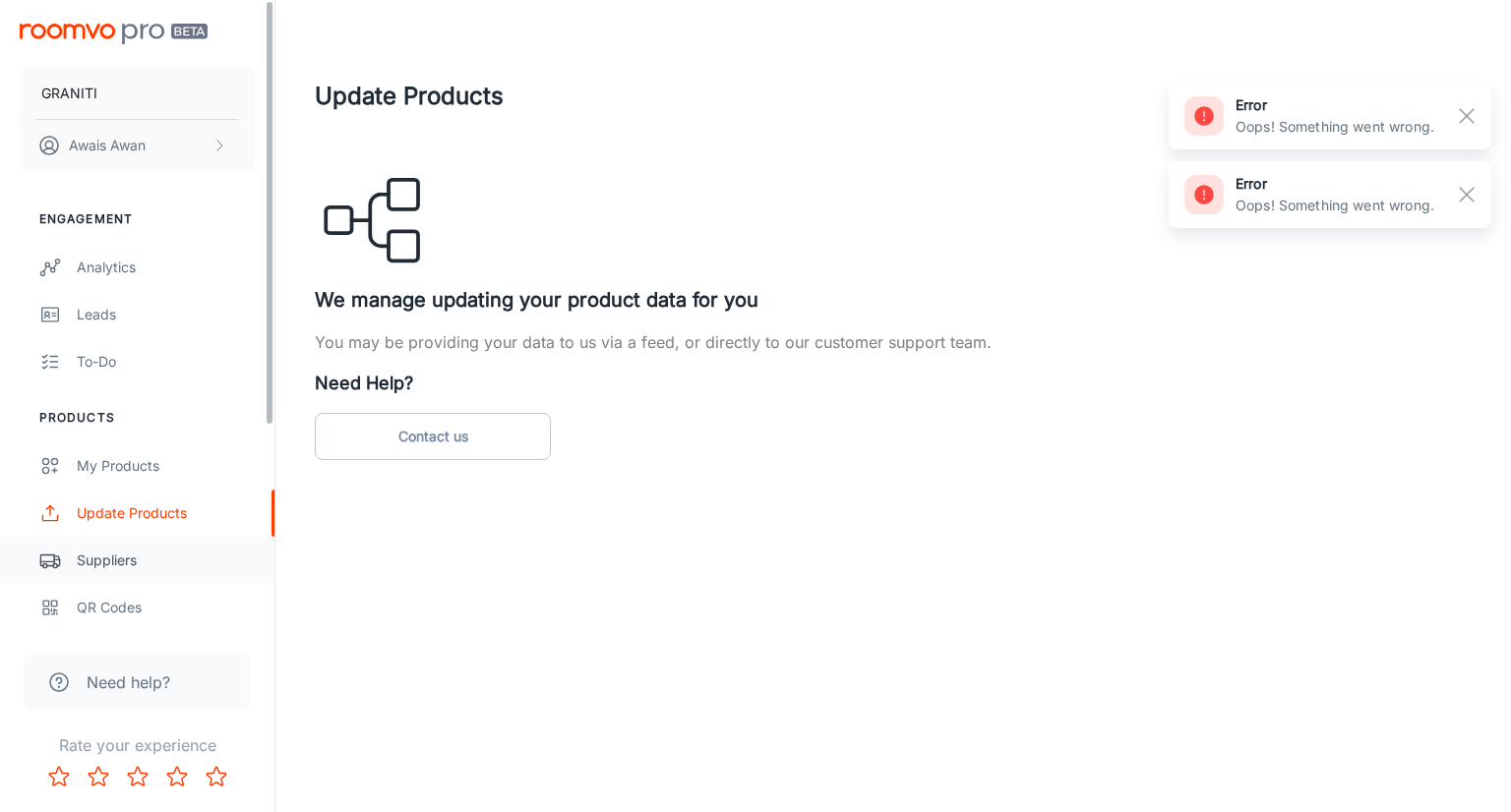
click at [161, 552] on div "Suppliers" at bounding box center [165, 561] width 178 height 22
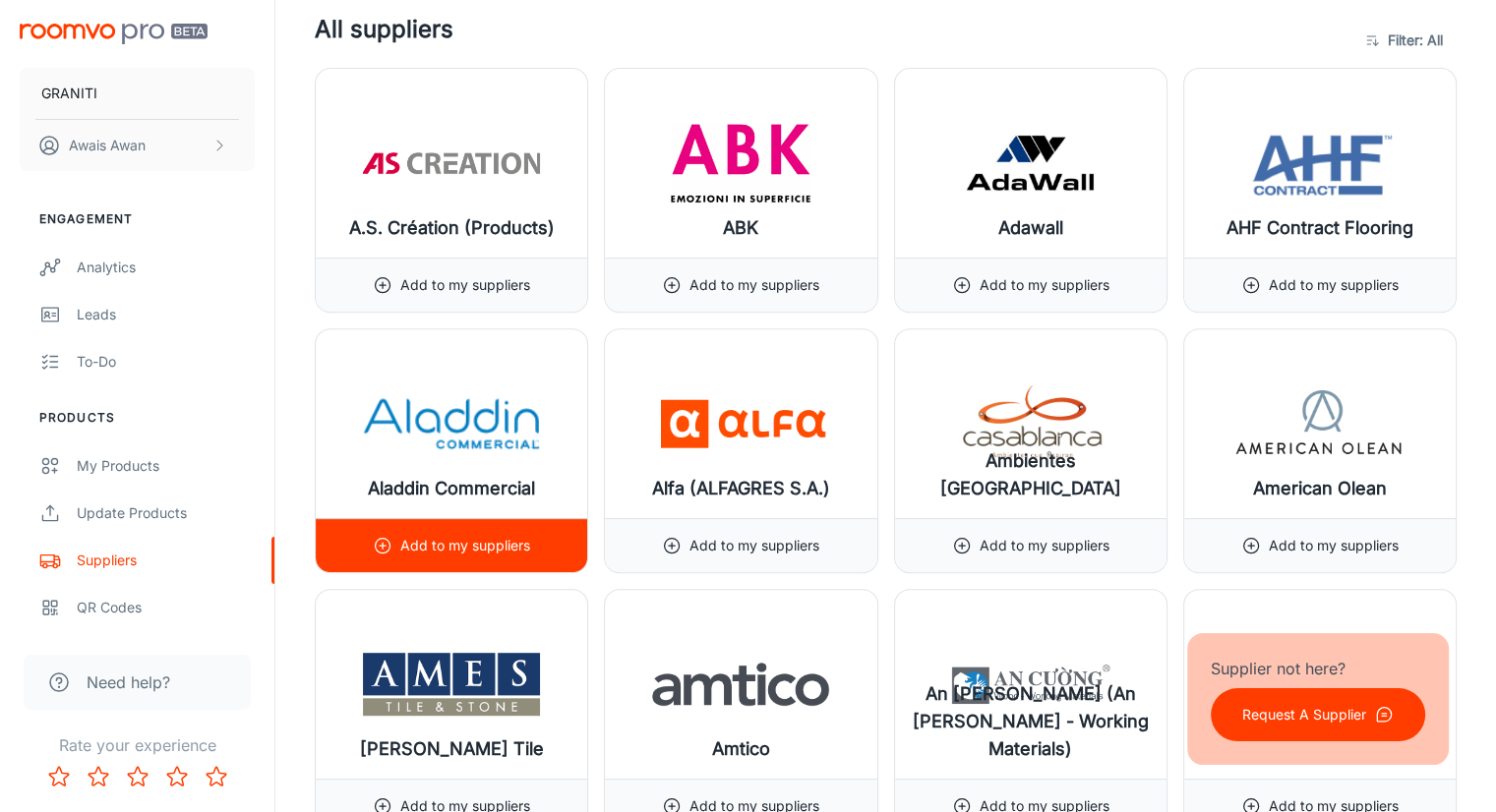
scroll to position [821, 0]
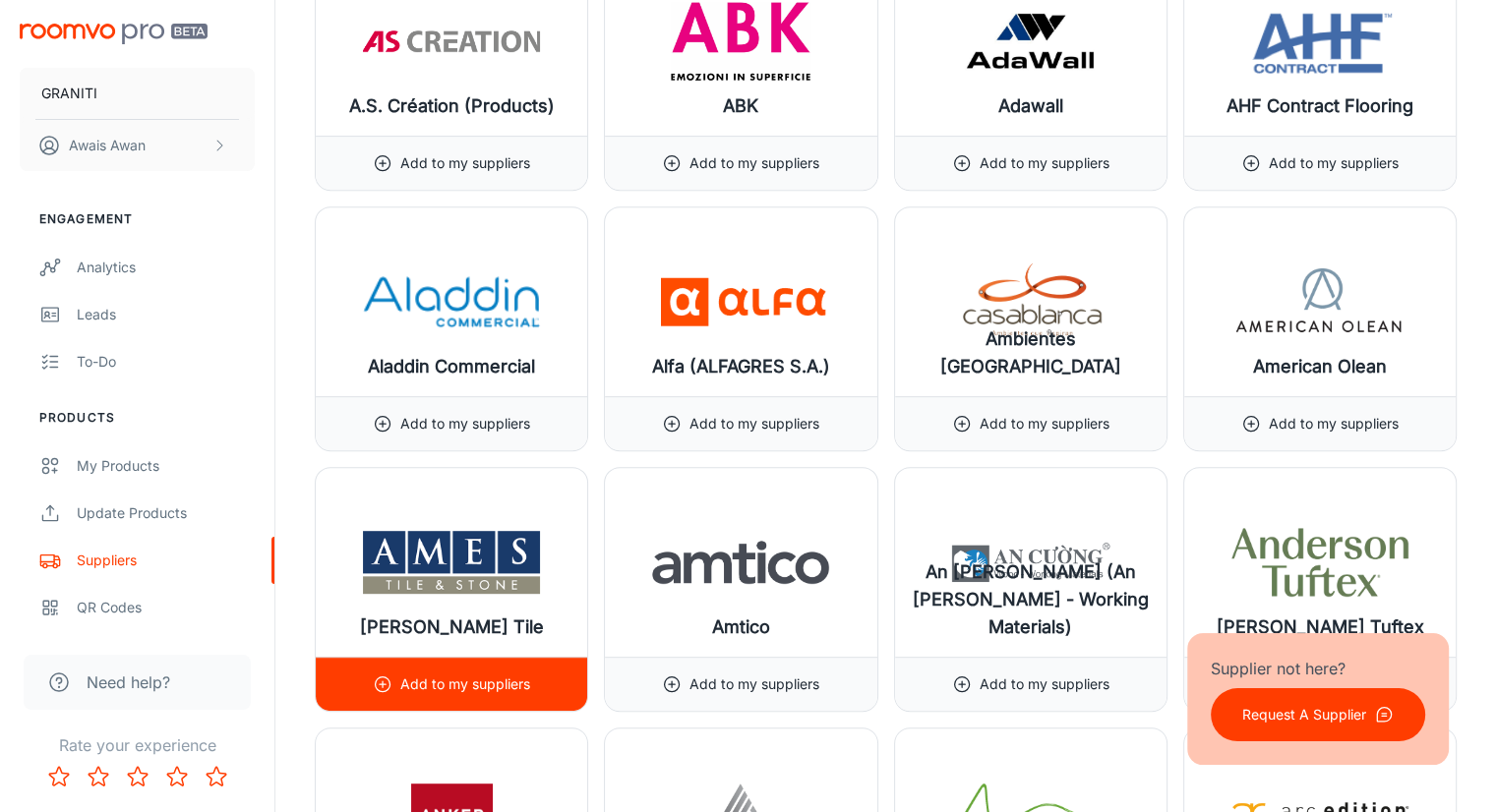
click at [472, 592] on img at bounding box center [451, 562] width 177 height 79
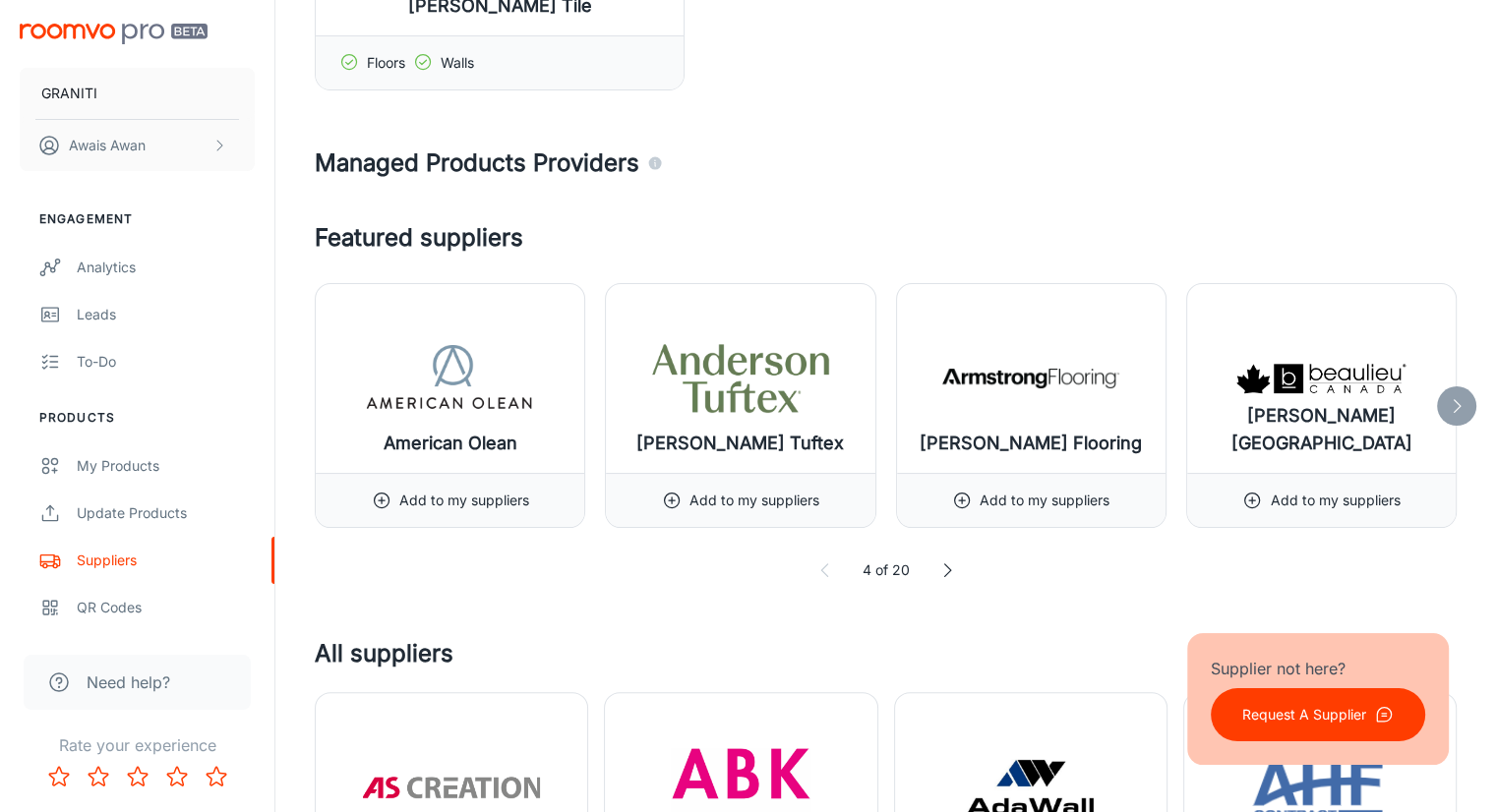
scroll to position [0, 0]
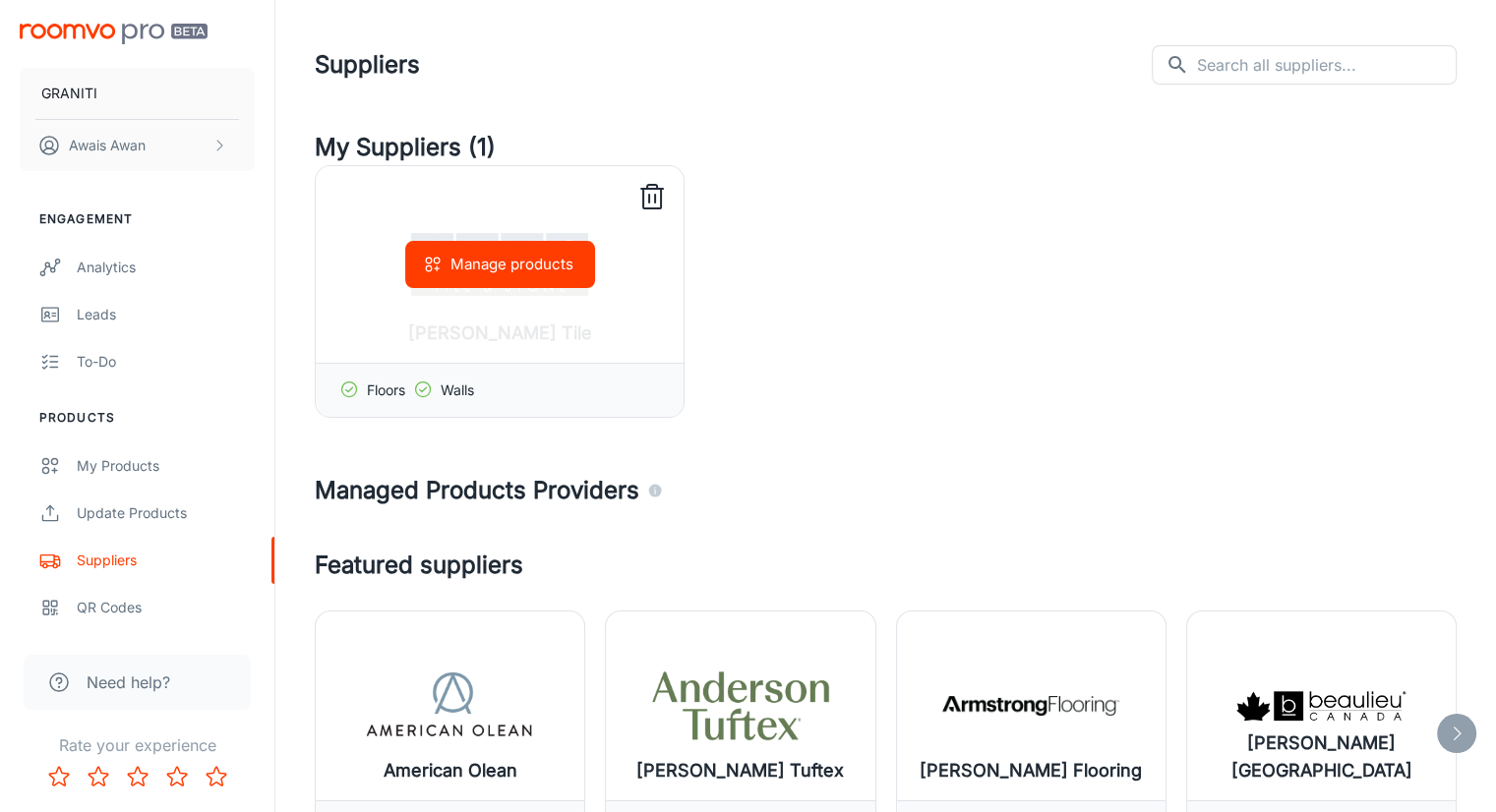
click at [646, 192] on icon at bounding box center [653, 198] width 32 height 32
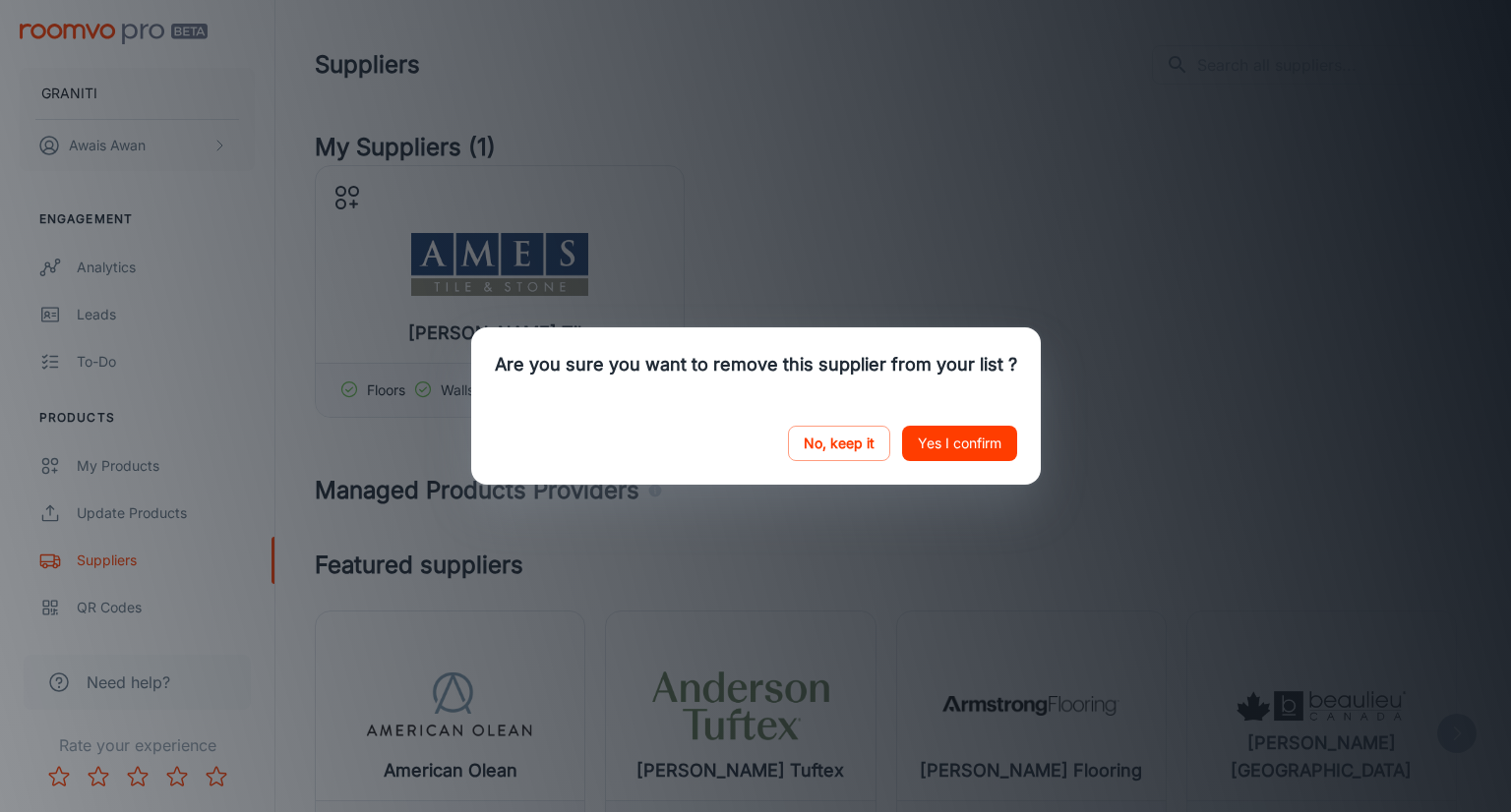
click at [947, 441] on button "Yes I confirm" at bounding box center [959, 443] width 115 height 36
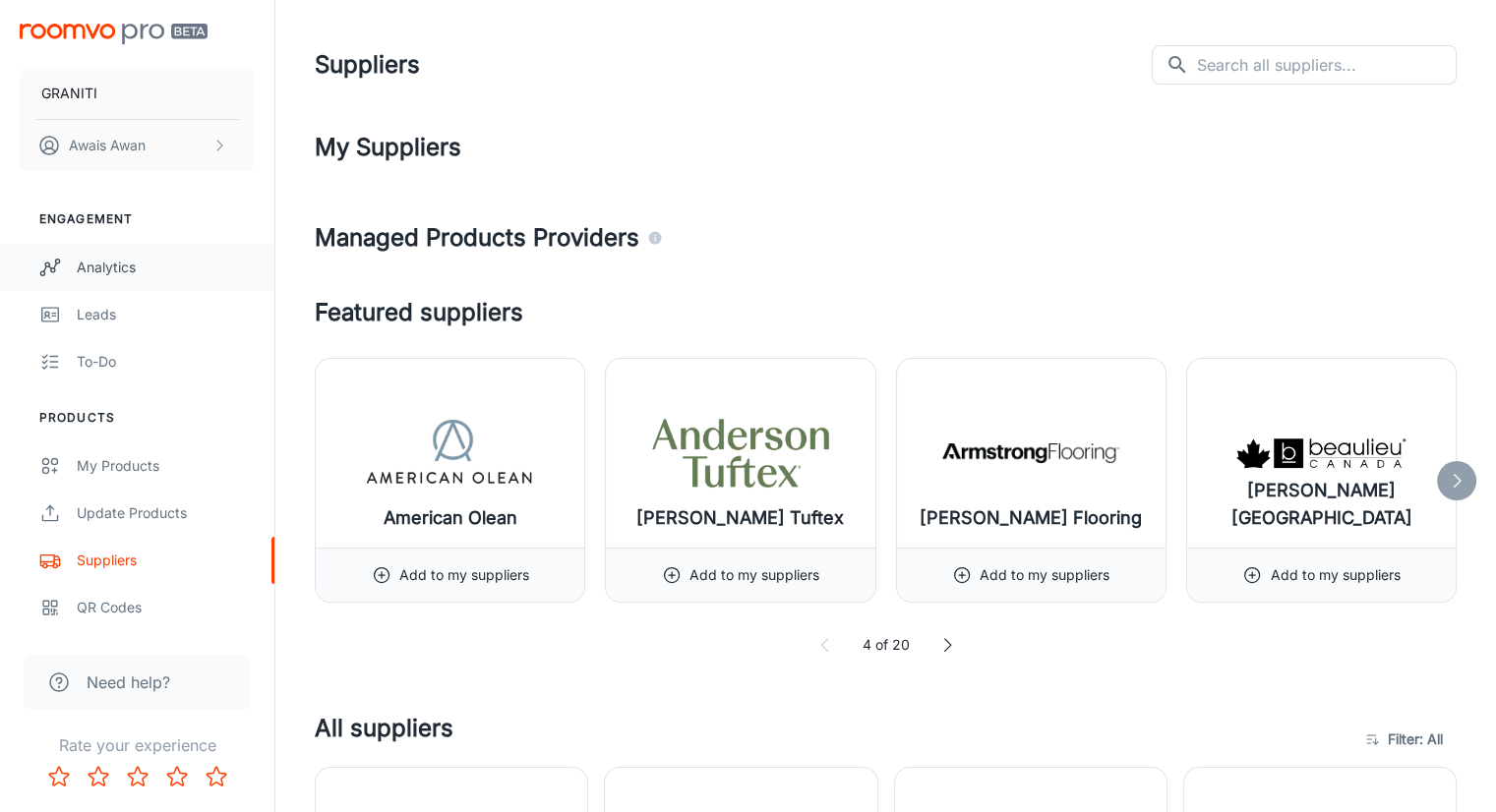
click at [144, 279] on link "Analytics" at bounding box center [137, 267] width 274 height 47
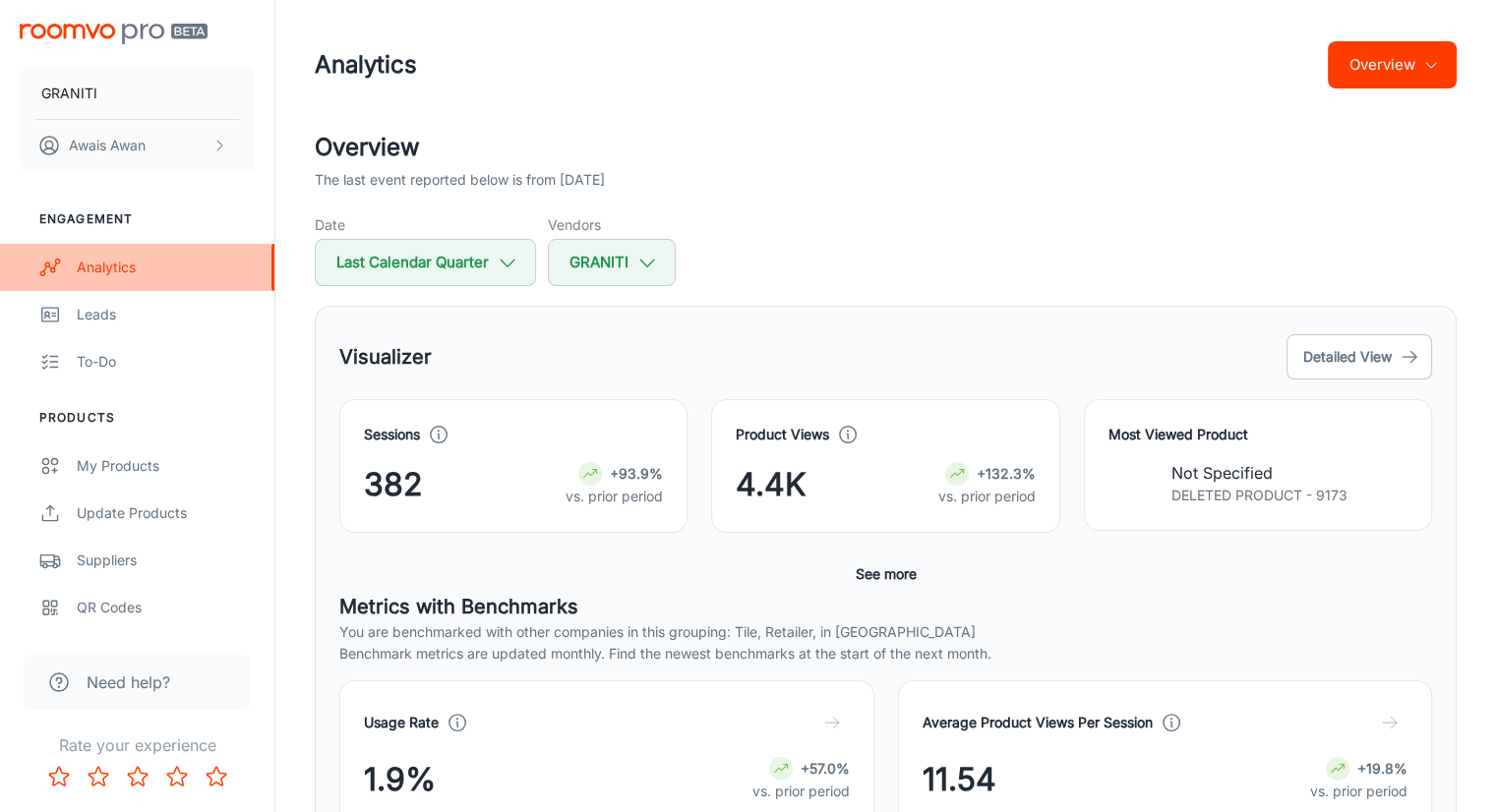
click at [144, 279] on link "Analytics" at bounding box center [137, 267] width 274 height 47
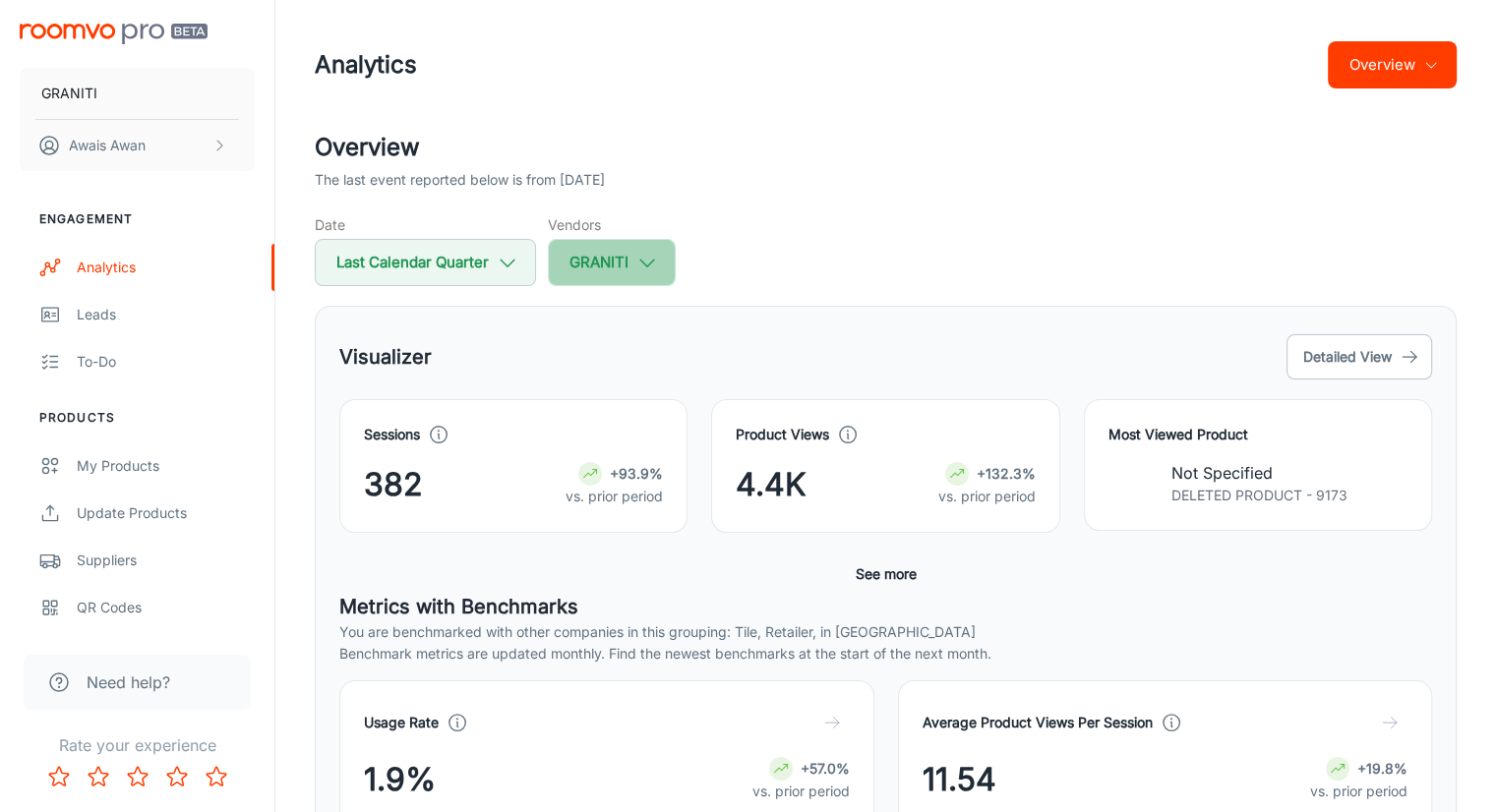
click at [591, 265] on button "GRANITI" at bounding box center [612, 262] width 128 height 47
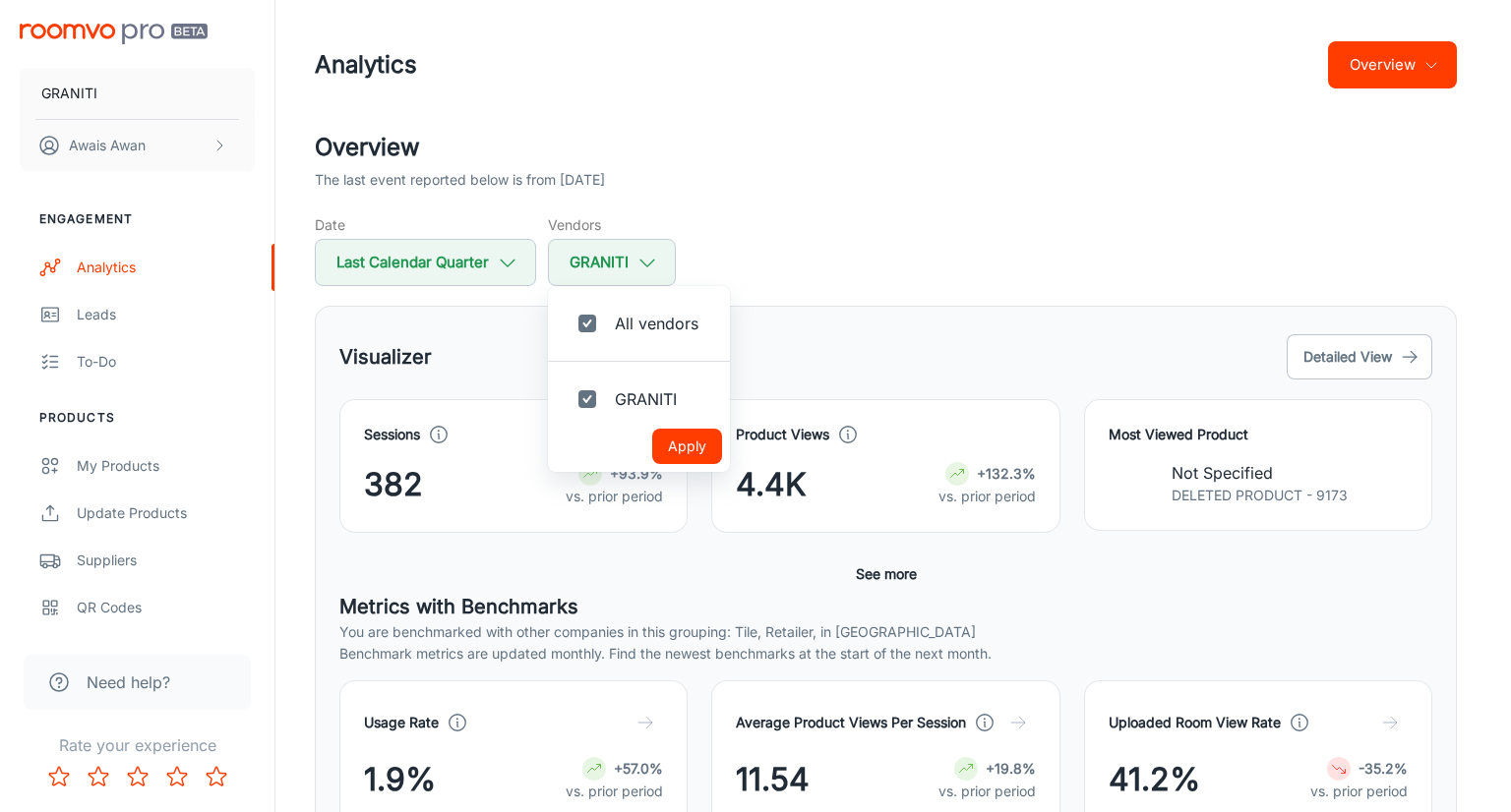
click at [765, 321] on div at bounding box center [756, 406] width 1511 height 812
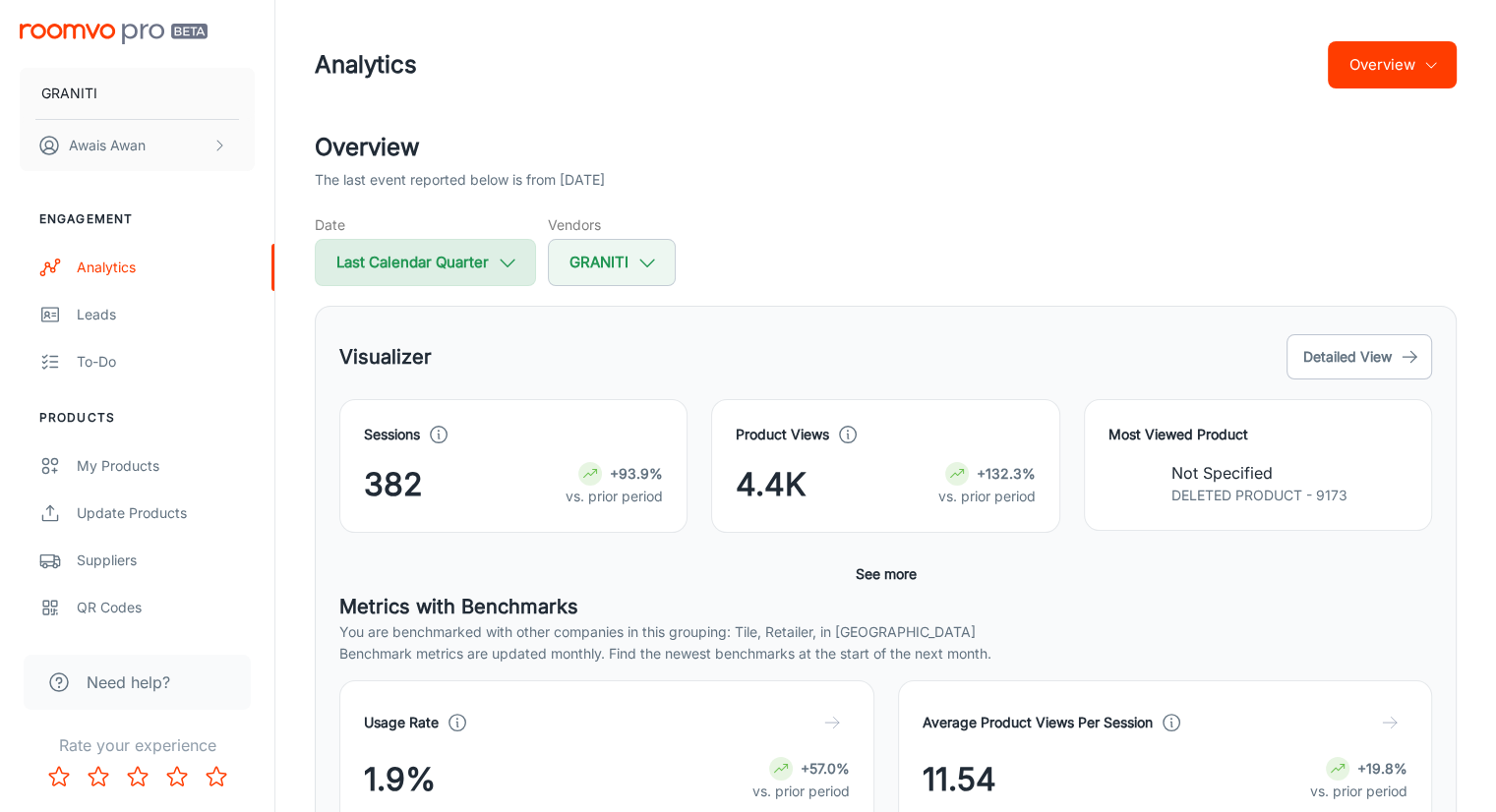
click at [440, 270] on button "Last Calendar Quarter" at bounding box center [426, 262] width 221 height 47
select select "6"
select select "2025"
select select "8"
select select "2025"
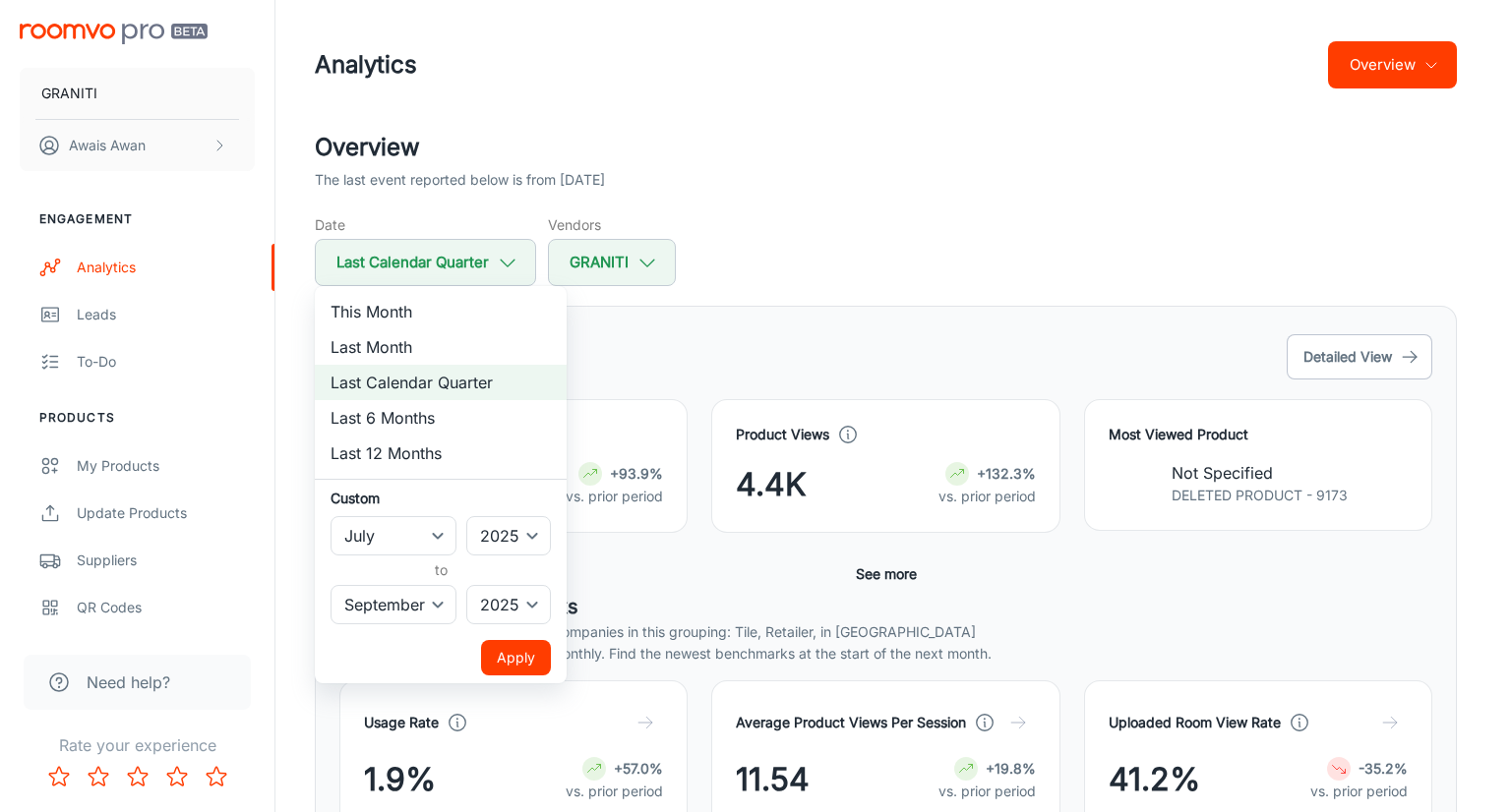
click at [712, 336] on div at bounding box center [756, 406] width 1511 height 812
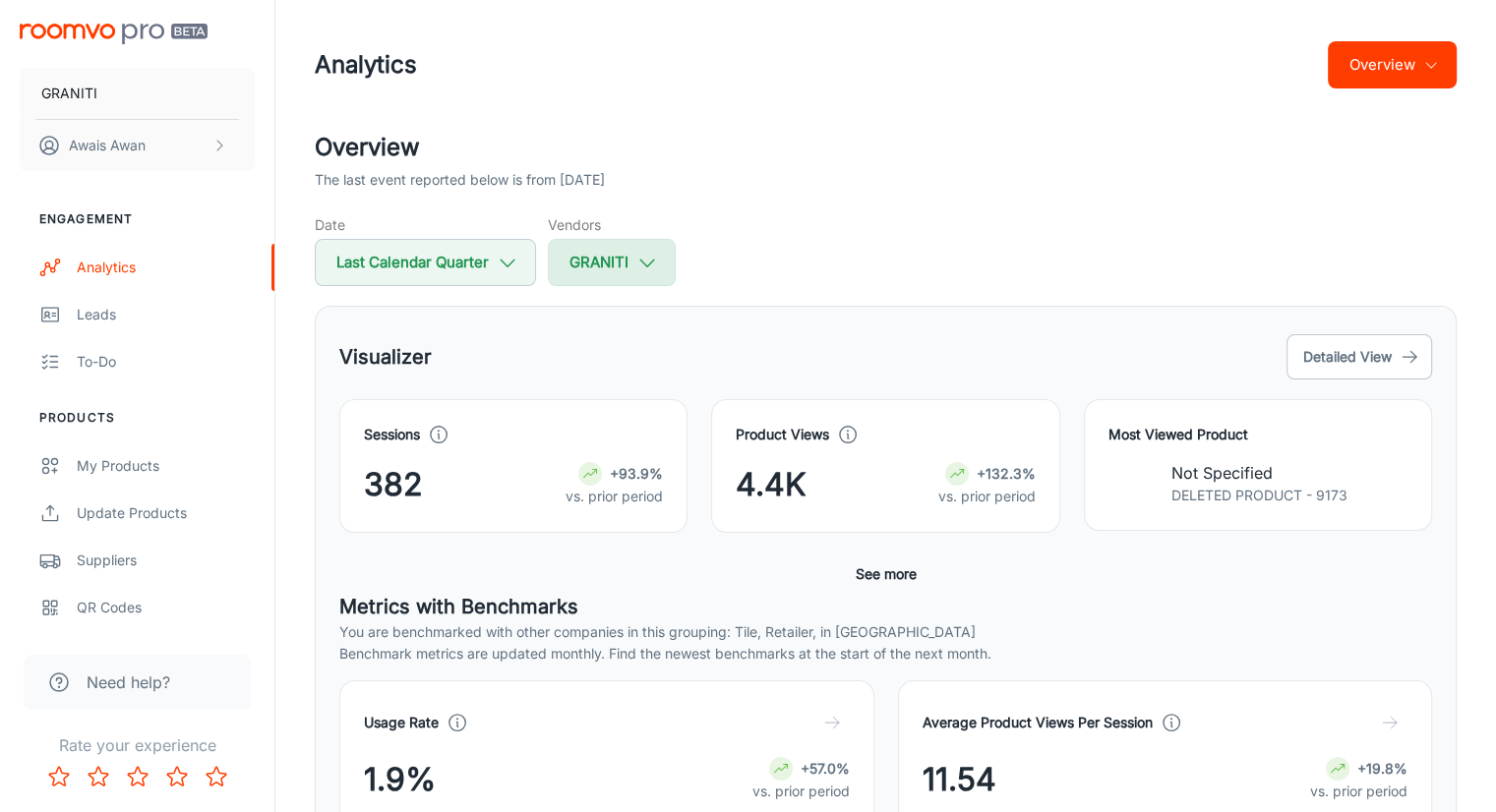
click at [613, 278] on button "GRANITI" at bounding box center [612, 262] width 128 height 47
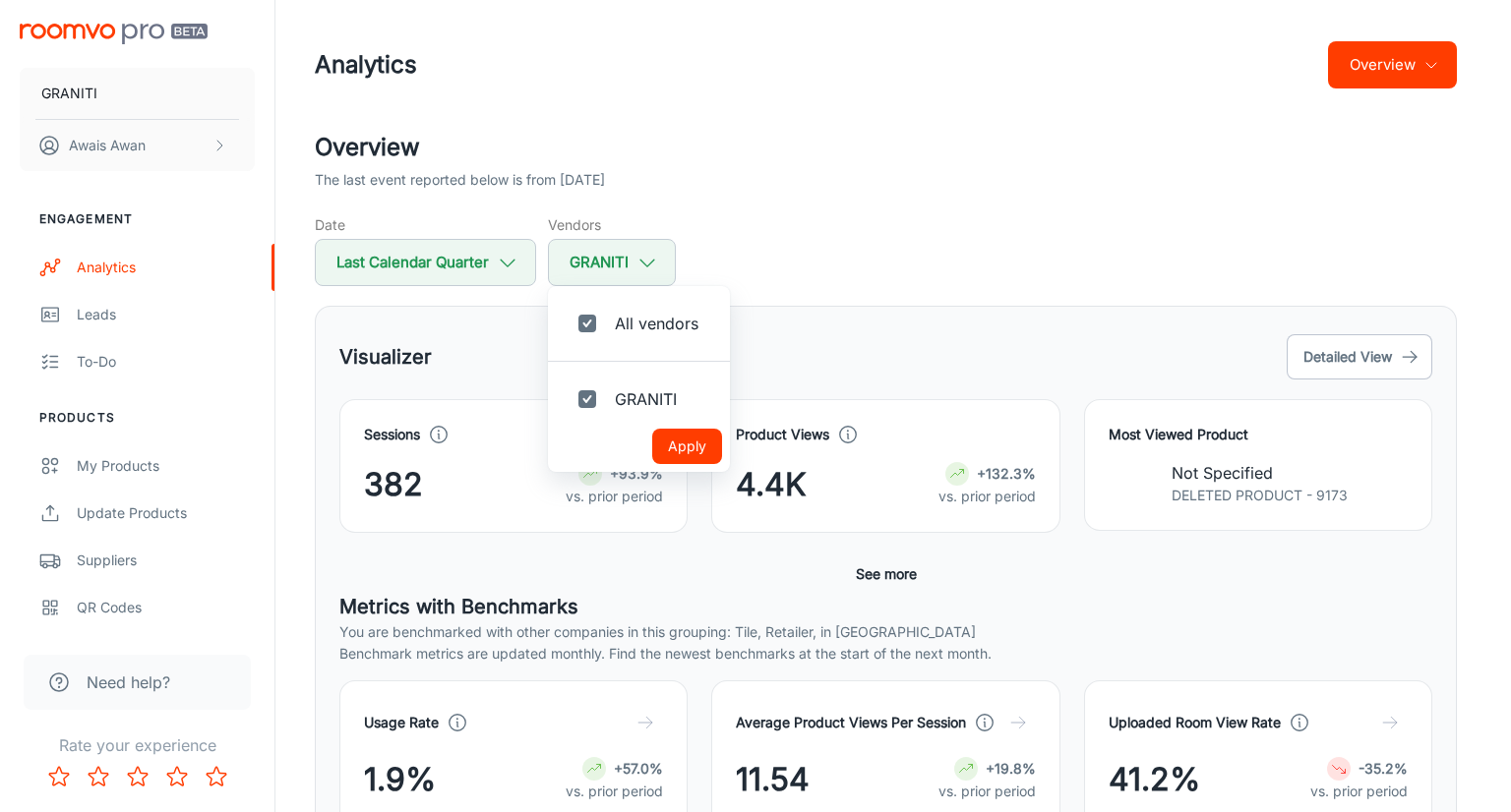
click at [784, 308] on div at bounding box center [756, 406] width 1511 height 812
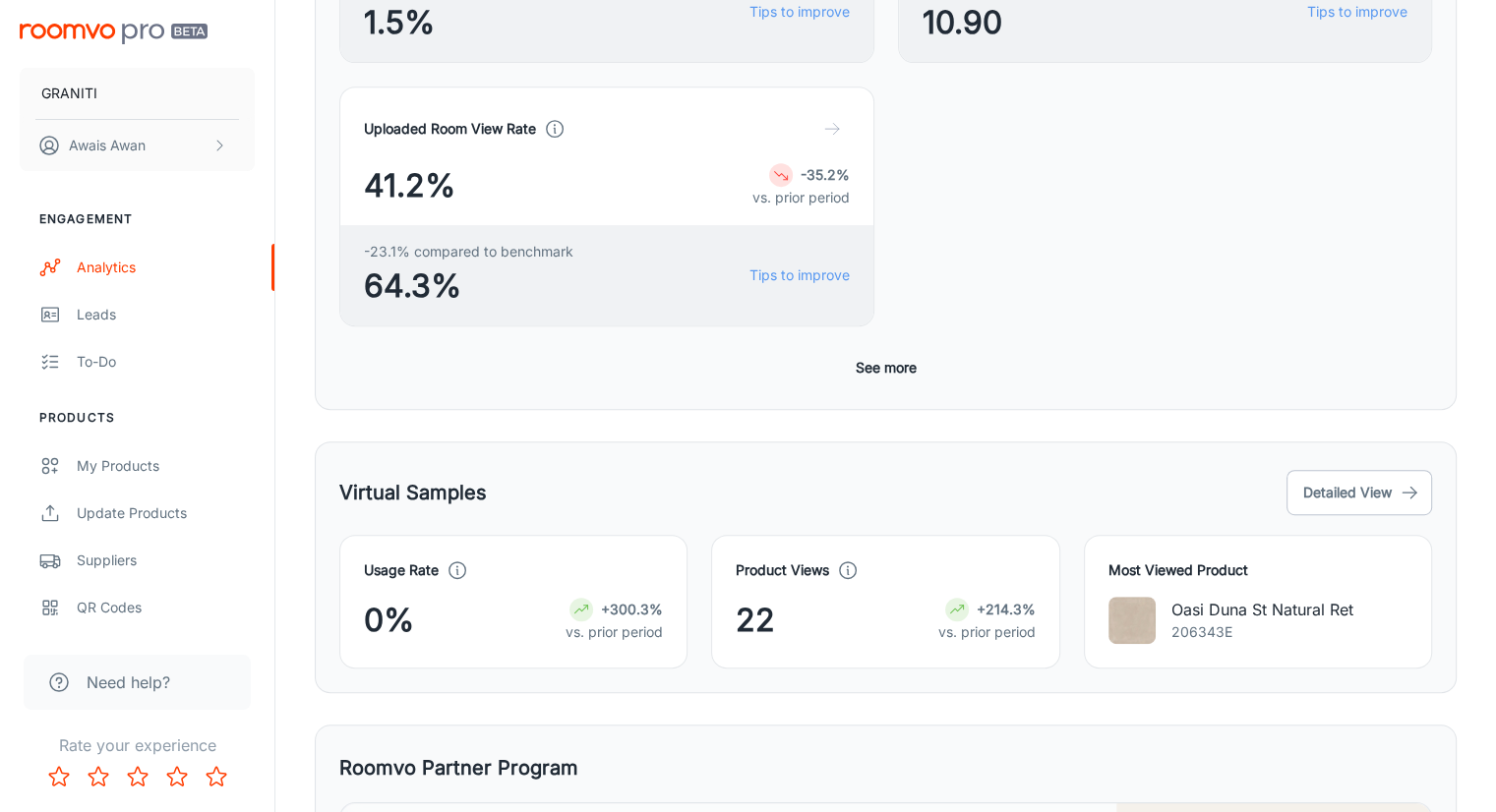
scroll to position [890, 0]
